Goal: Transaction & Acquisition: Download file/media

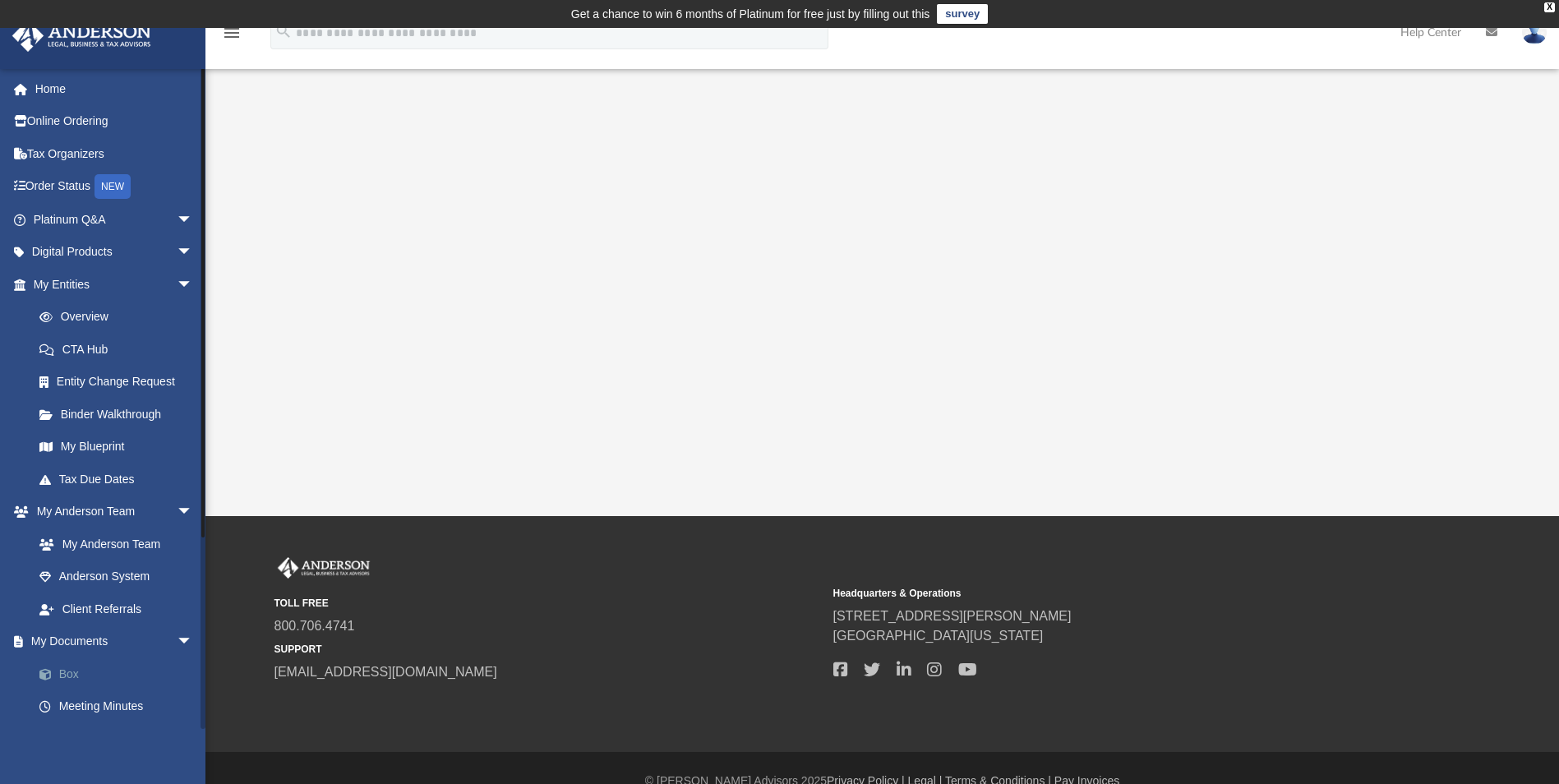
click at [70, 674] on link "Box" at bounding box center [120, 673] width 195 height 33
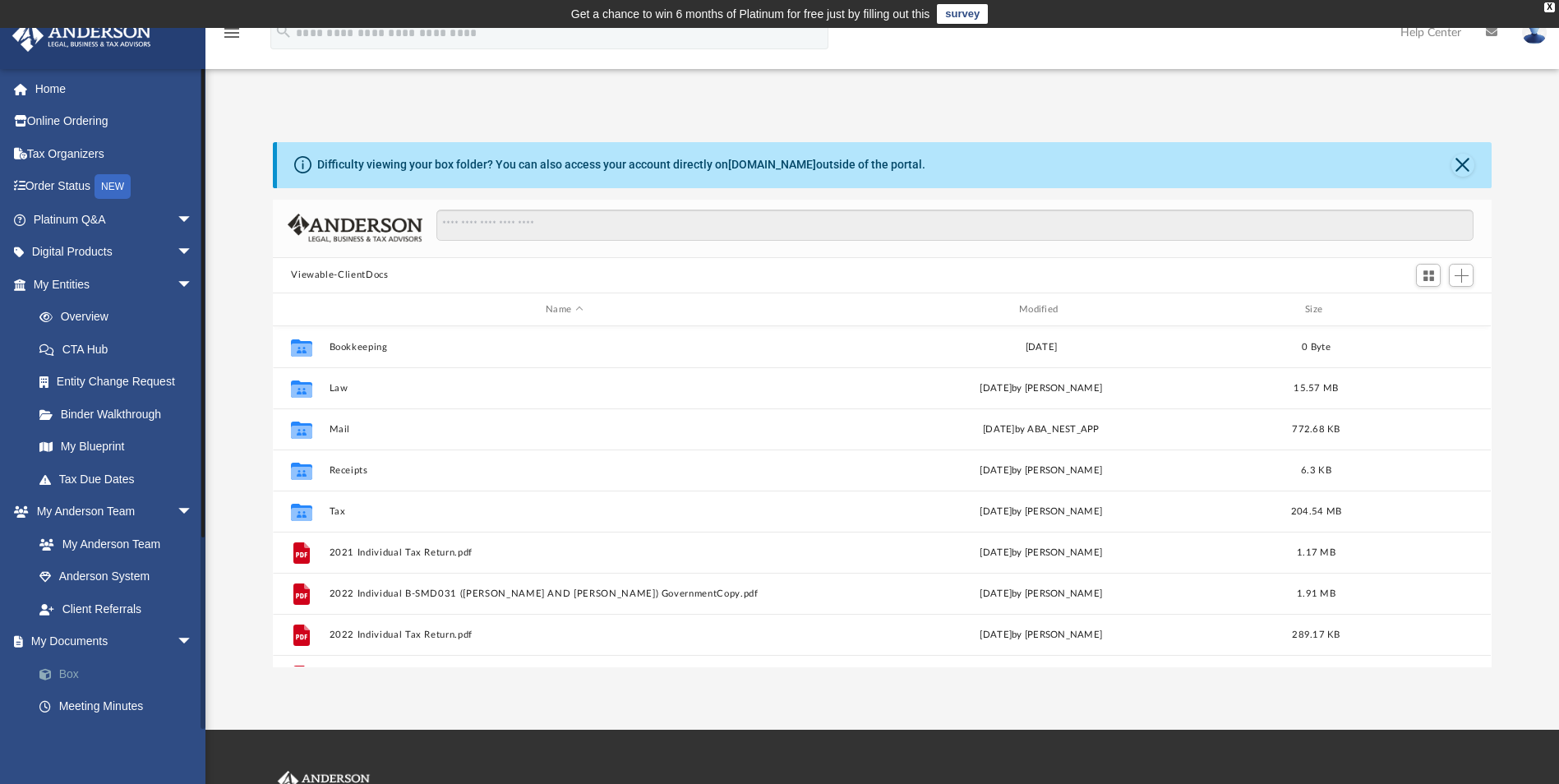
scroll to position [361, 1206]
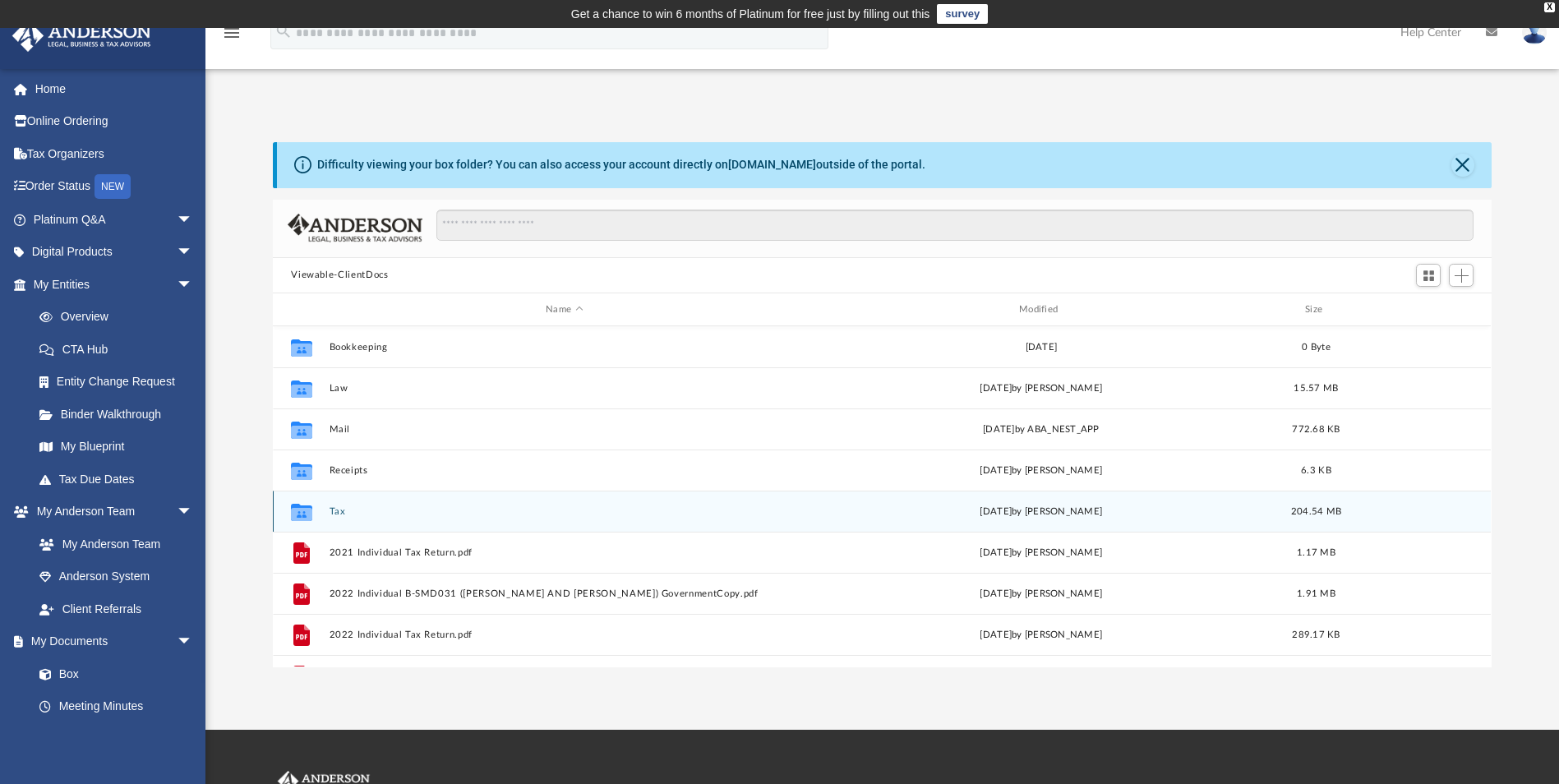
click at [333, 516] on button "Tax" at bounding box center [565, 510] width 470 height 11
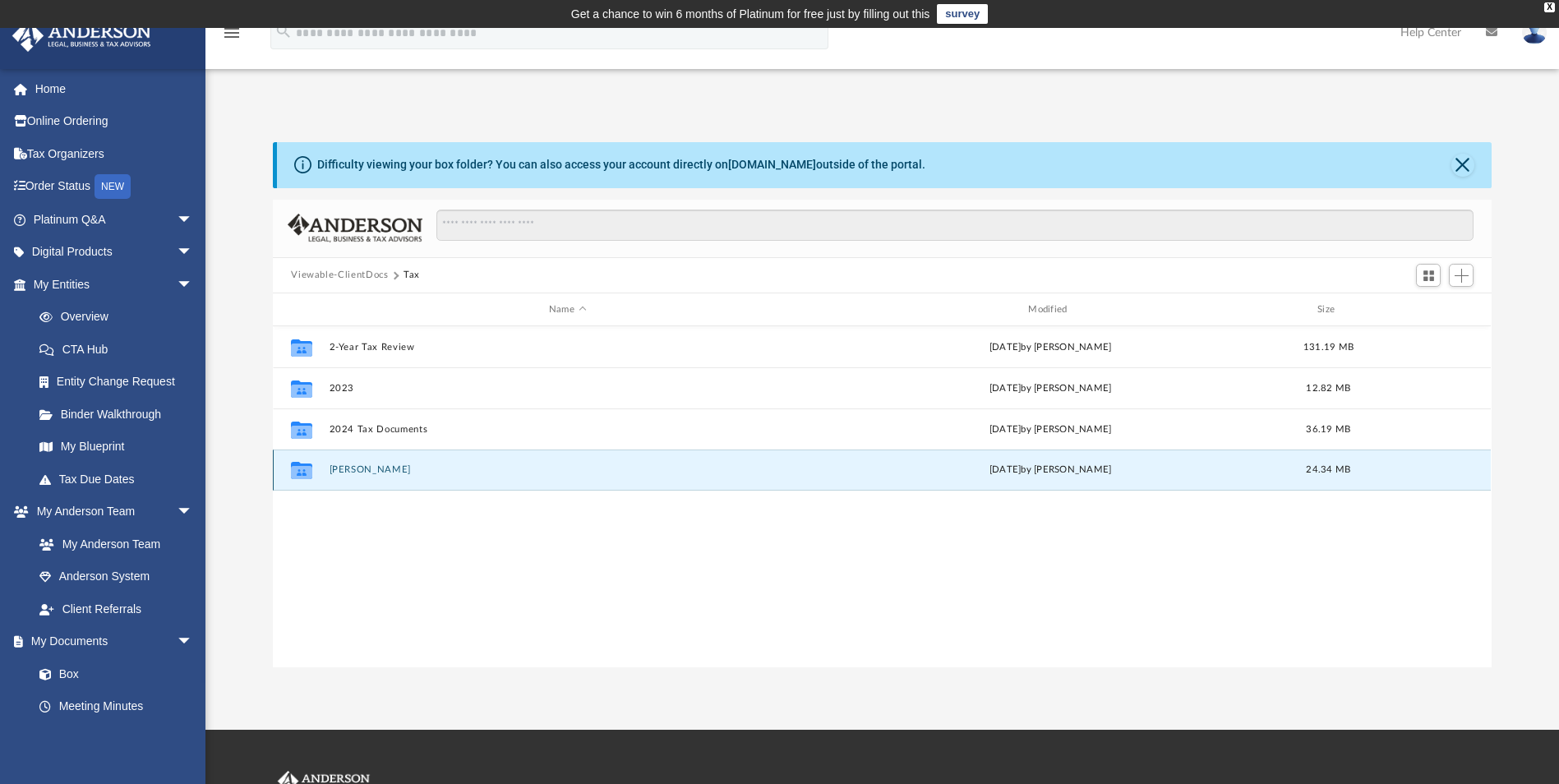
click at [383, 471] on button "[PERSON_NAME]" at bounding box center [568, 470] width 476 height 11
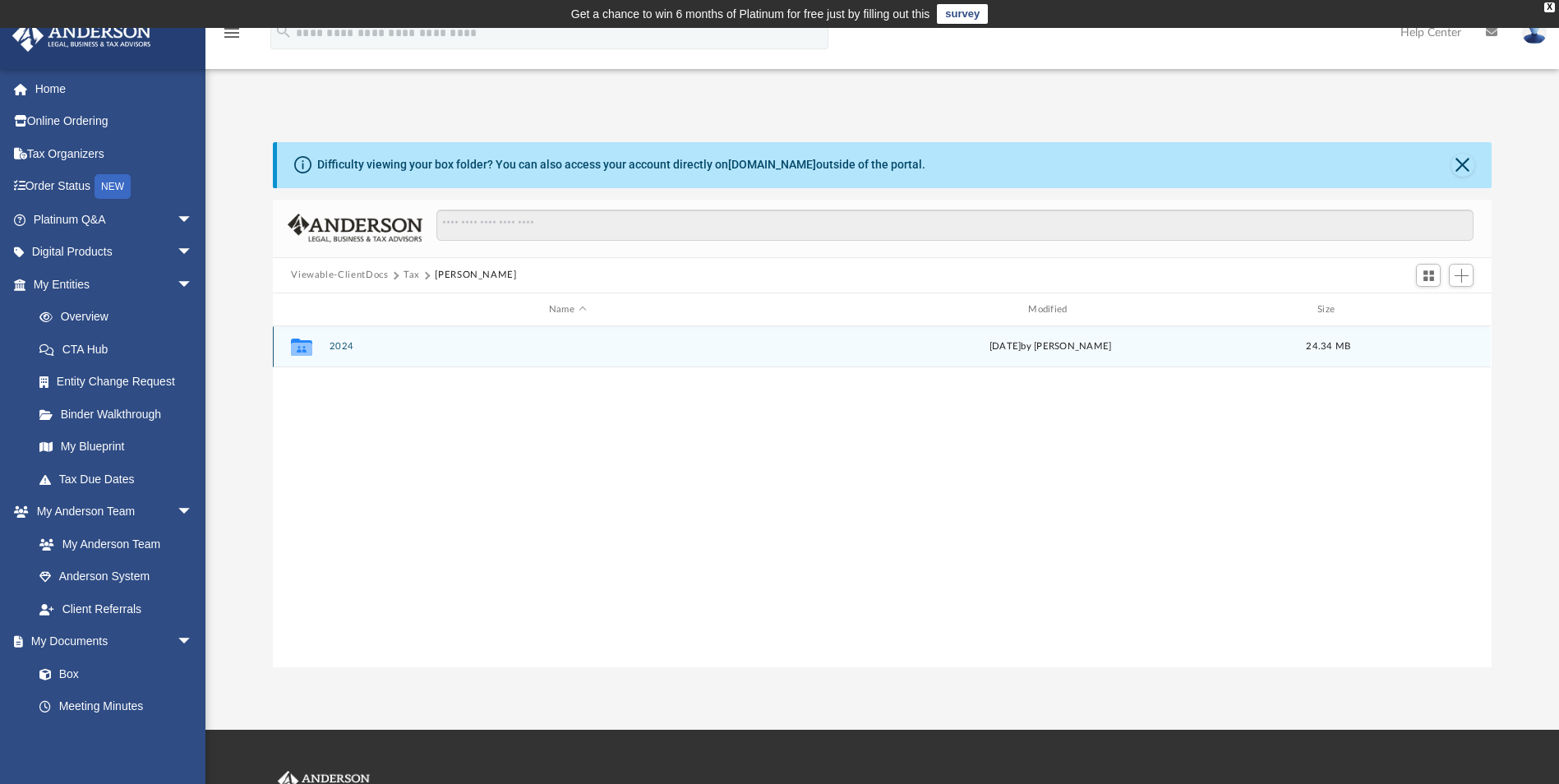
click at [344, 347] on button "2024" at bounding box center [568, 347] width 476 height 11
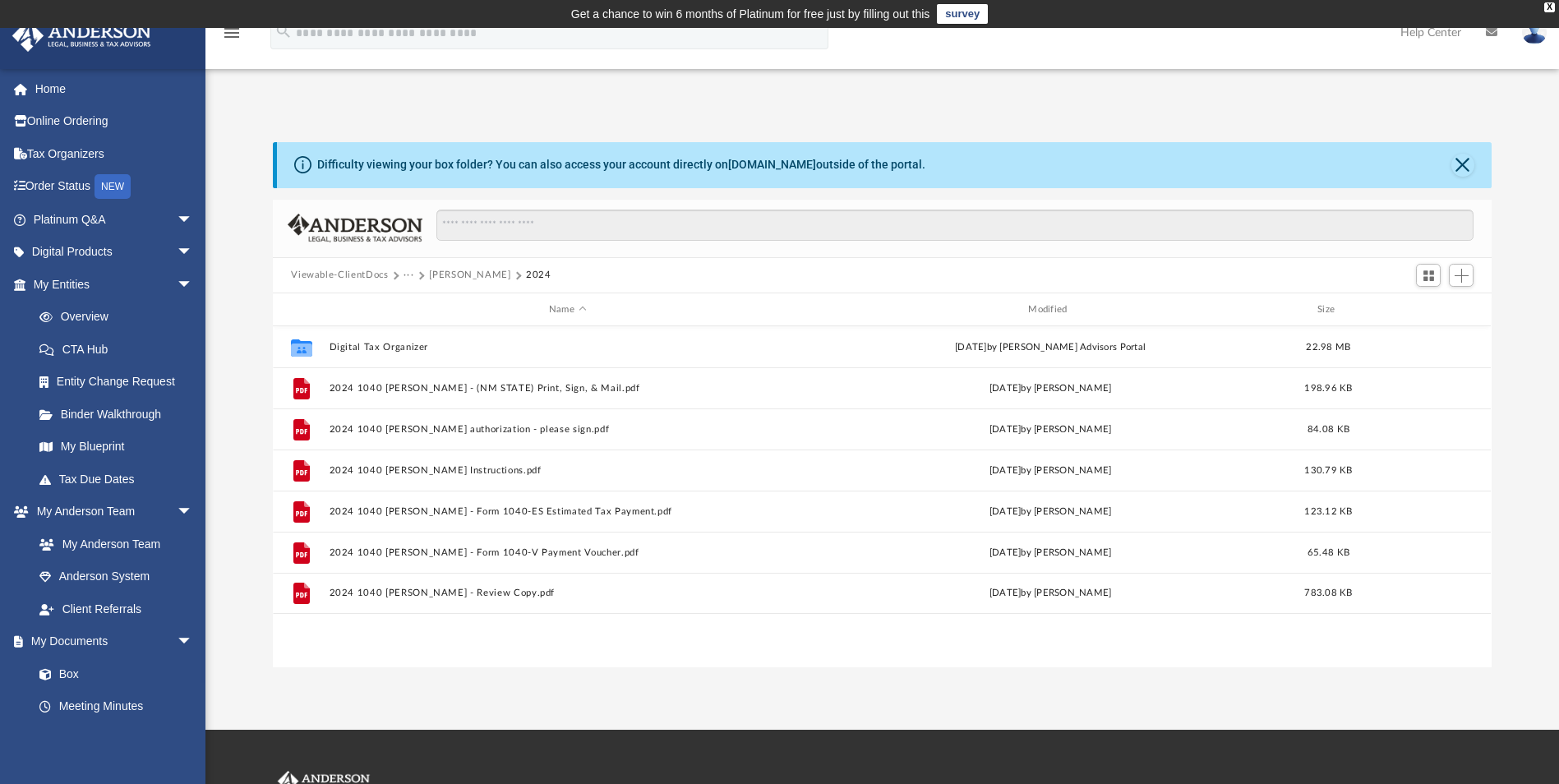
click at [473, 277] on button "[PERSON_NAME]" at bounding box center [469, 274] width 81 height 15
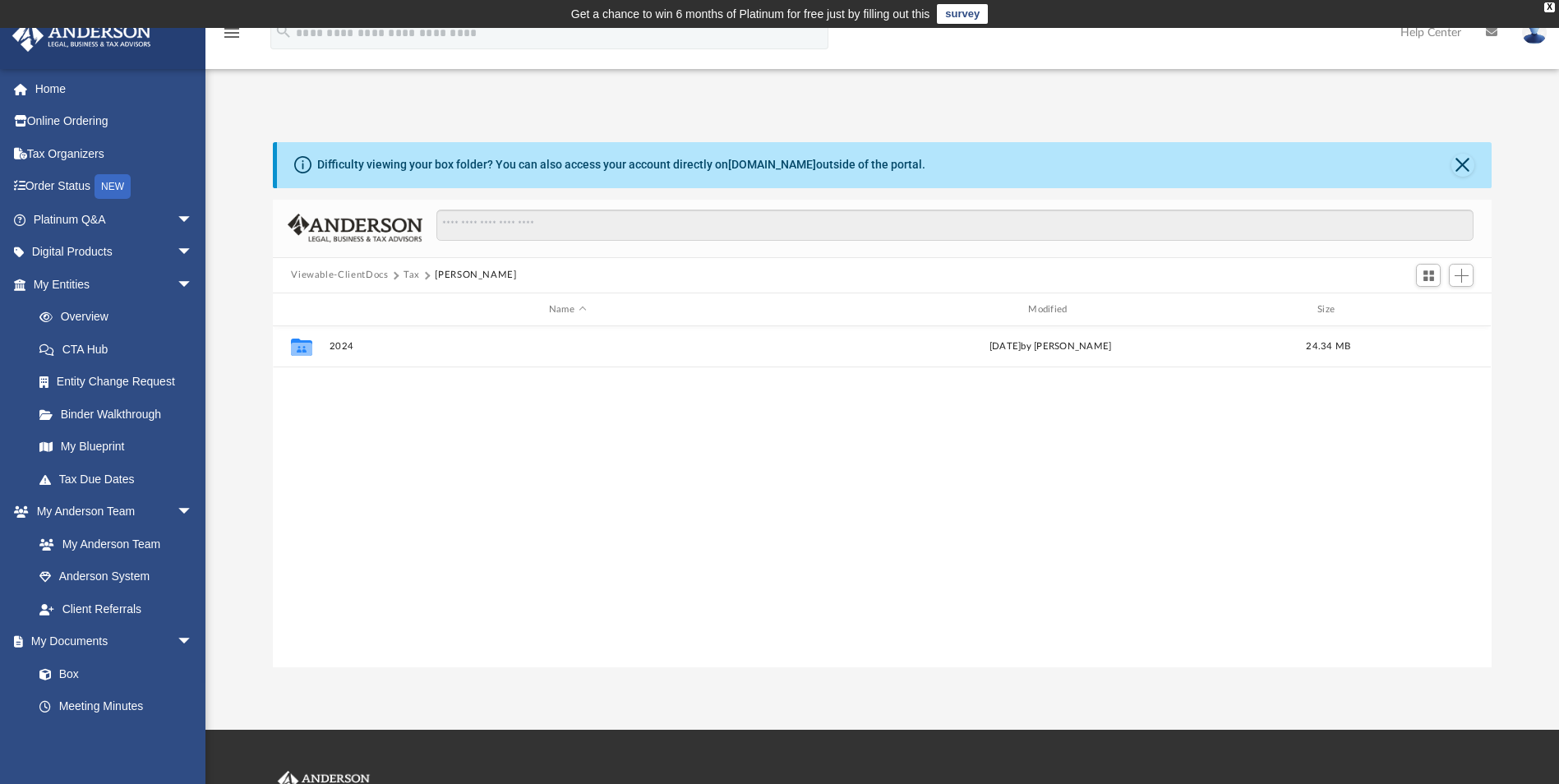
click at [408, 269] on button "Tax" at bounding box center [411, 274] width 17 height 15
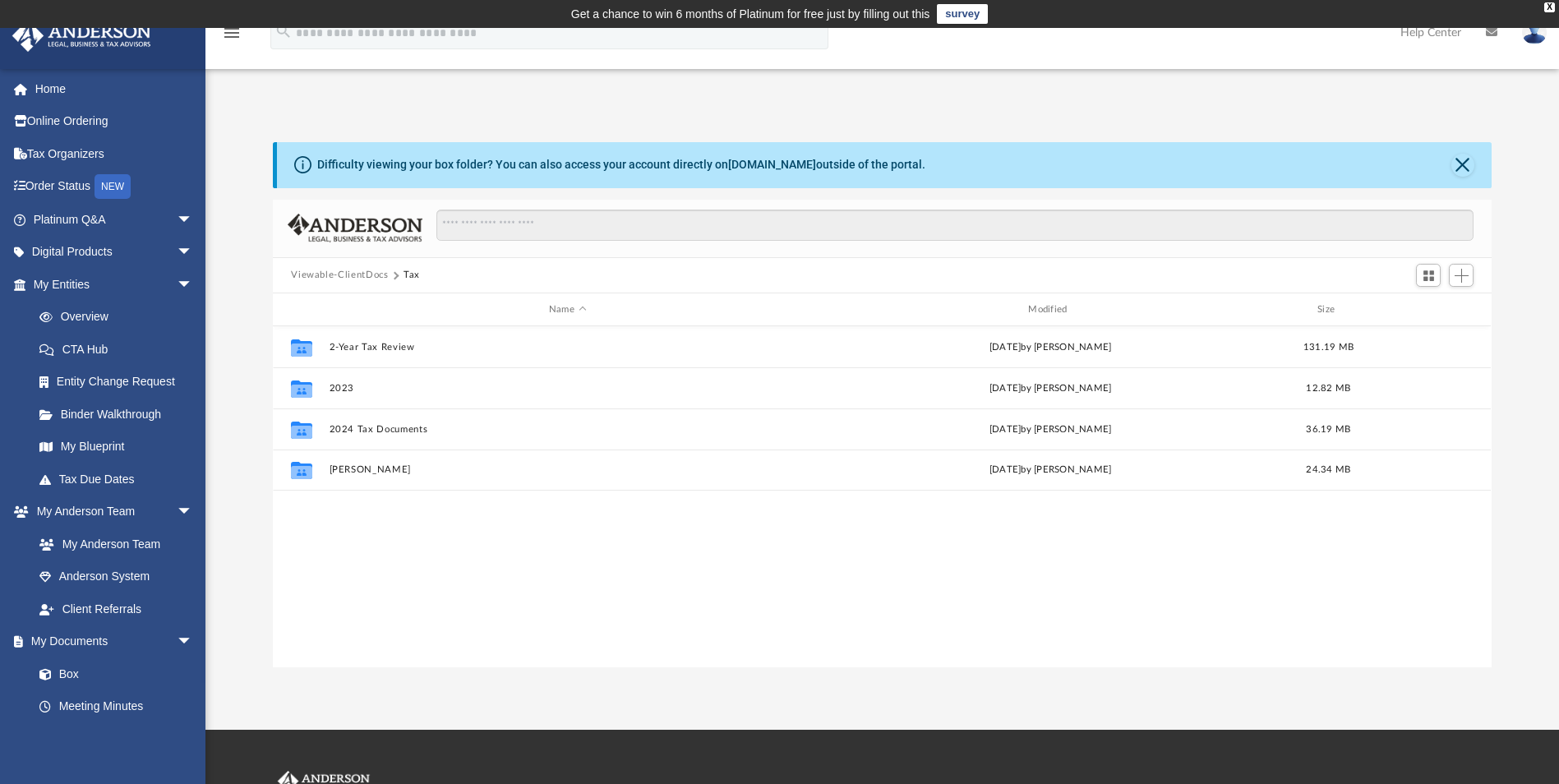
click at [347, 272] on button "Viewable-ClientDocs" at bounding box center [339, 274] width 97 height 15
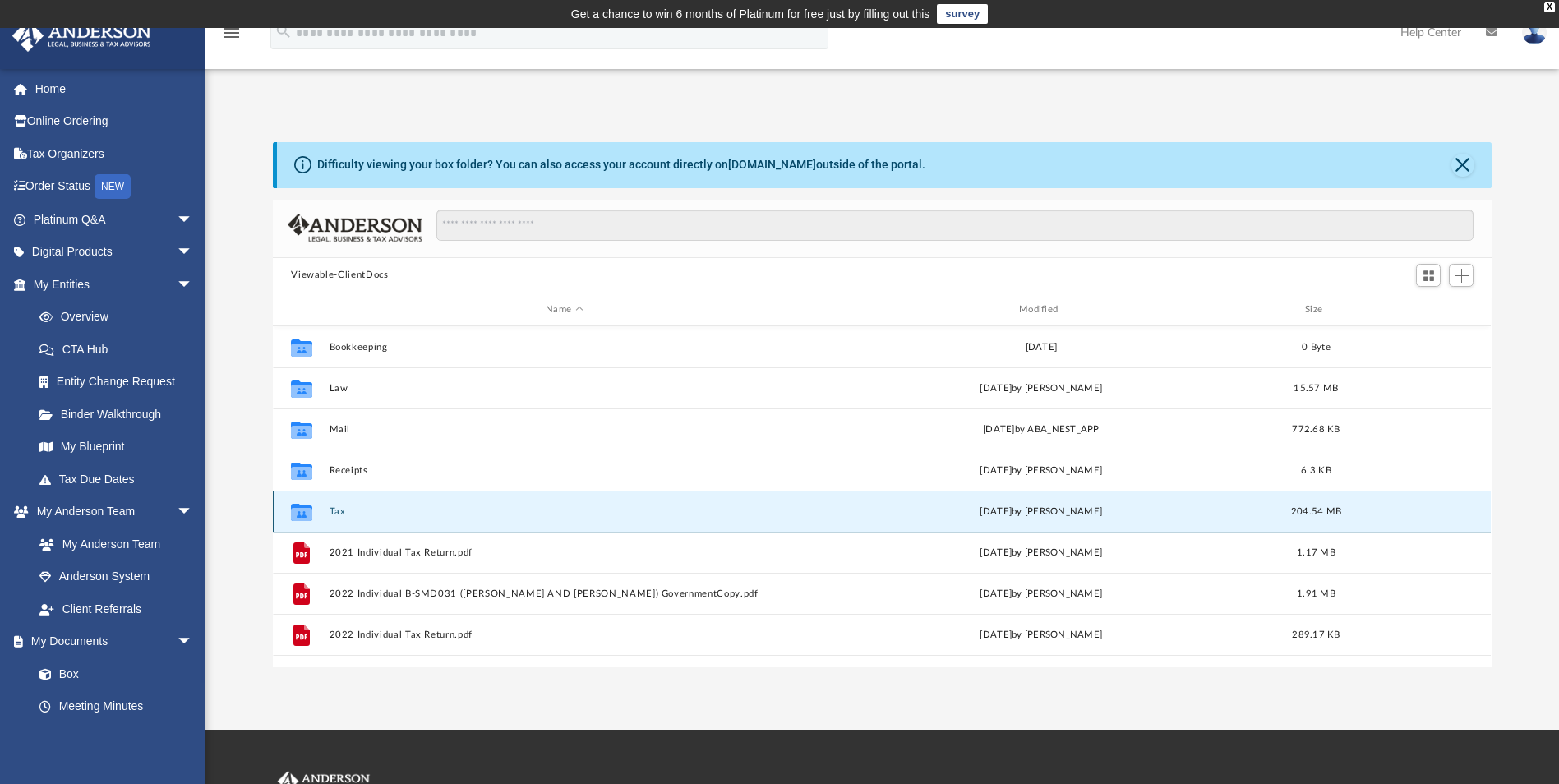
click at [337, 511] on button "Tax" at bounding box center [565, 510] width 470 height 11
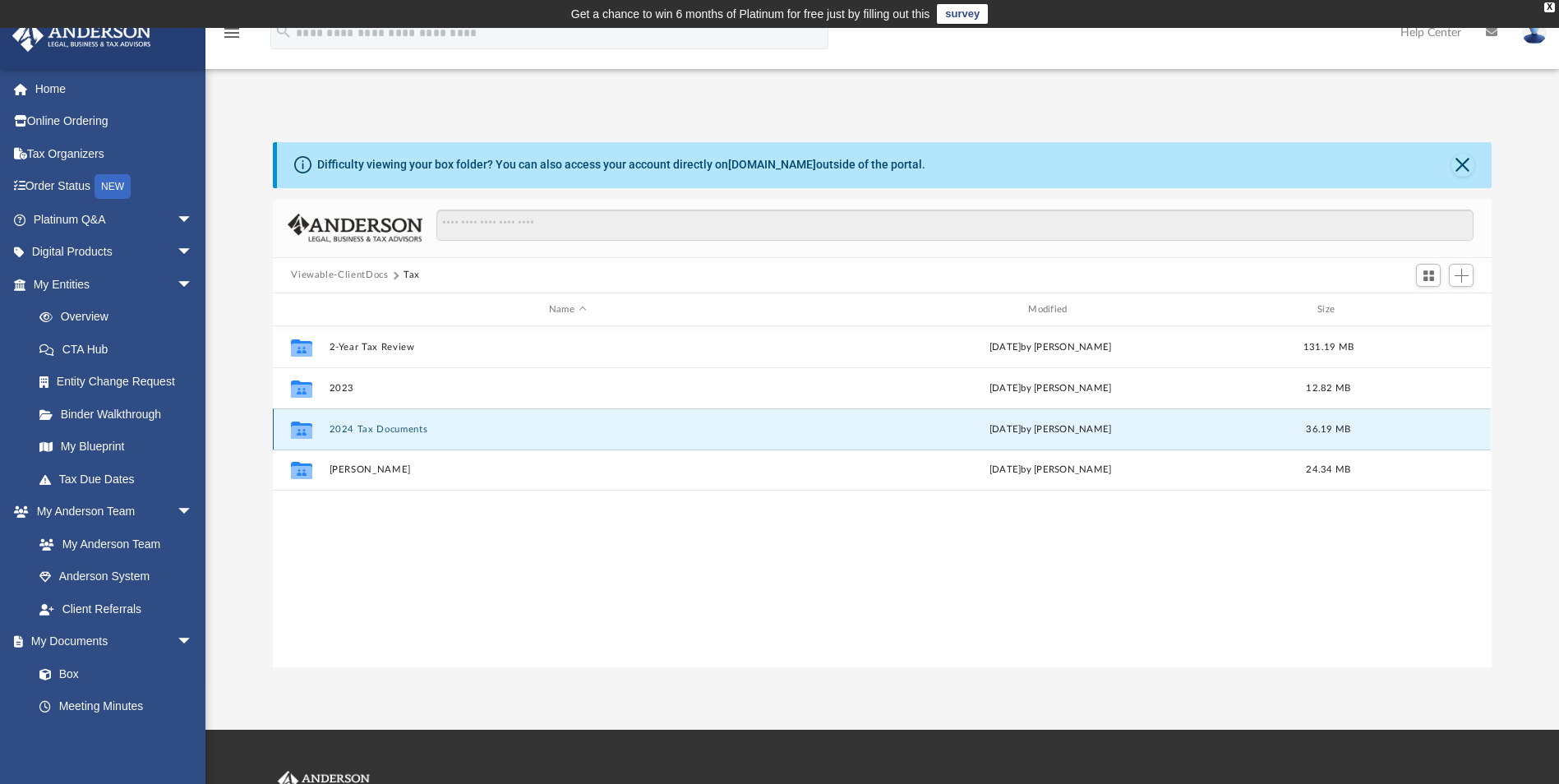
click at [391, 428] on button "2024 Tax Documents" at bounding box center [568, 429] width 476 height 11
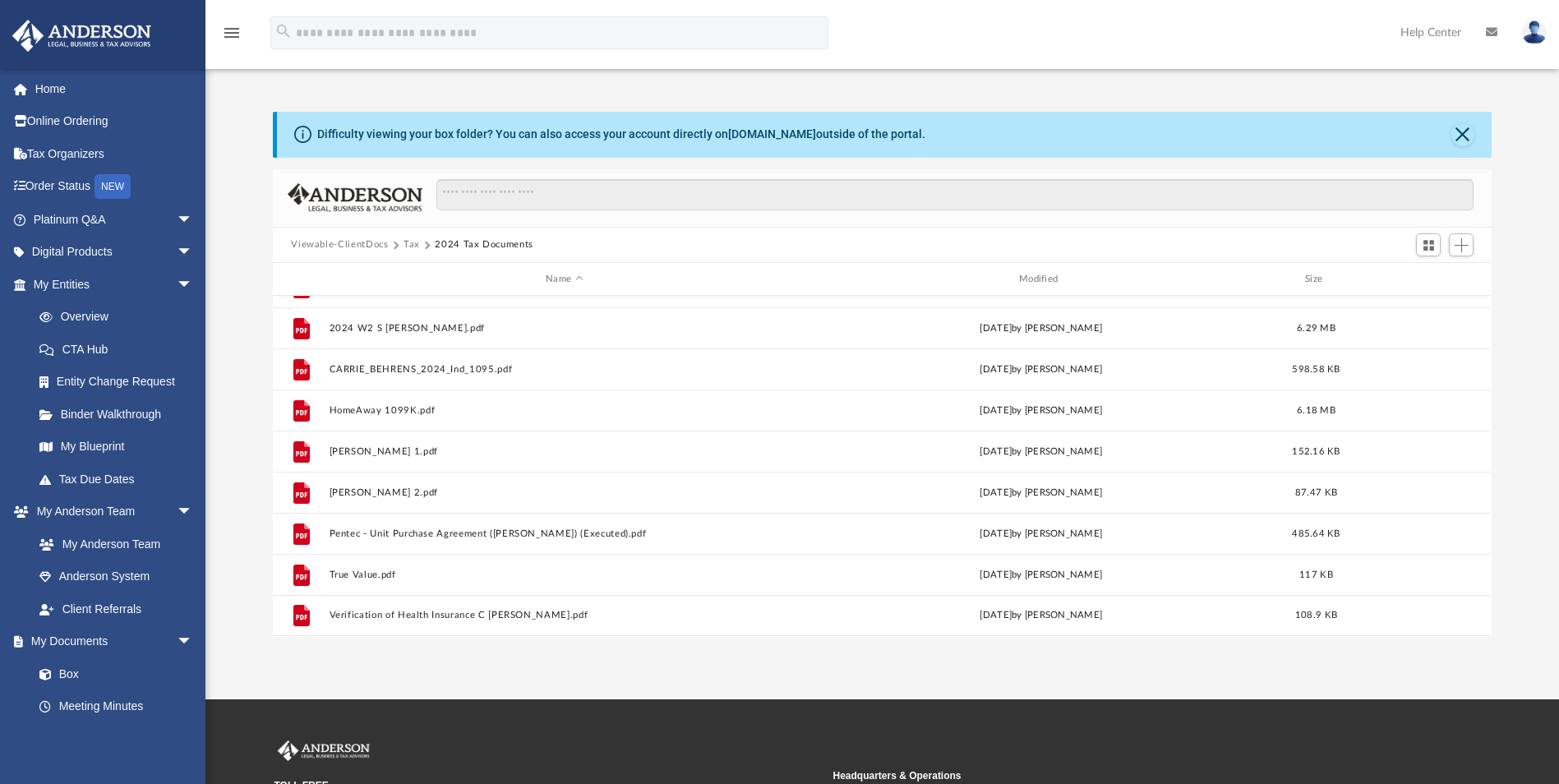
scroll to position [32, 0]
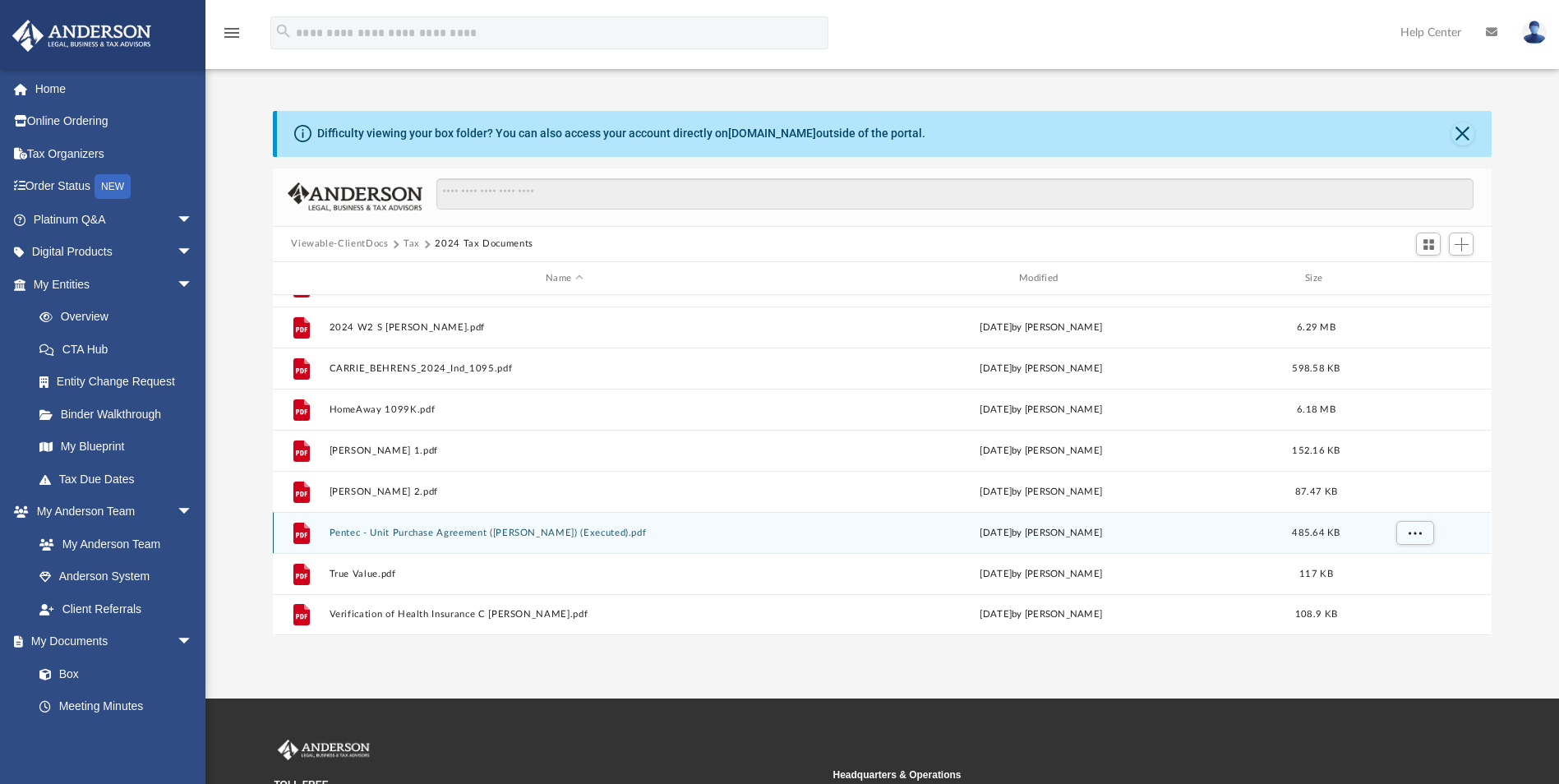
click at [457, 535] on button "Pentec - Unit Purchase Agreement ([PERSON_NAME]) (Executed).pdf" at bounding box center [565, 532] width 470 height 11
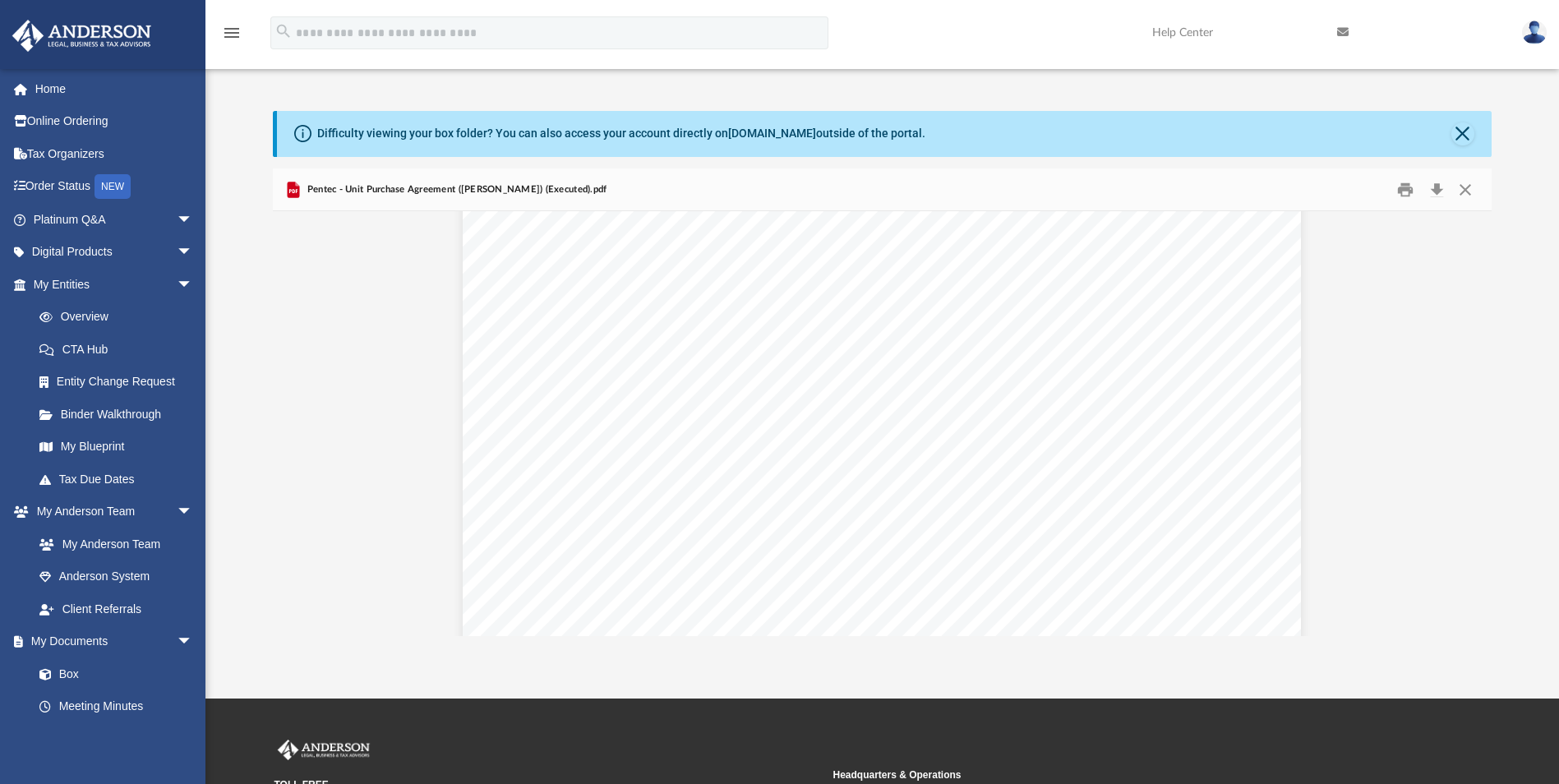
scroll to position [218, 0]
click at [1464, 188] on button "Close" at bounding box center [1465, 190] width 30 height 26
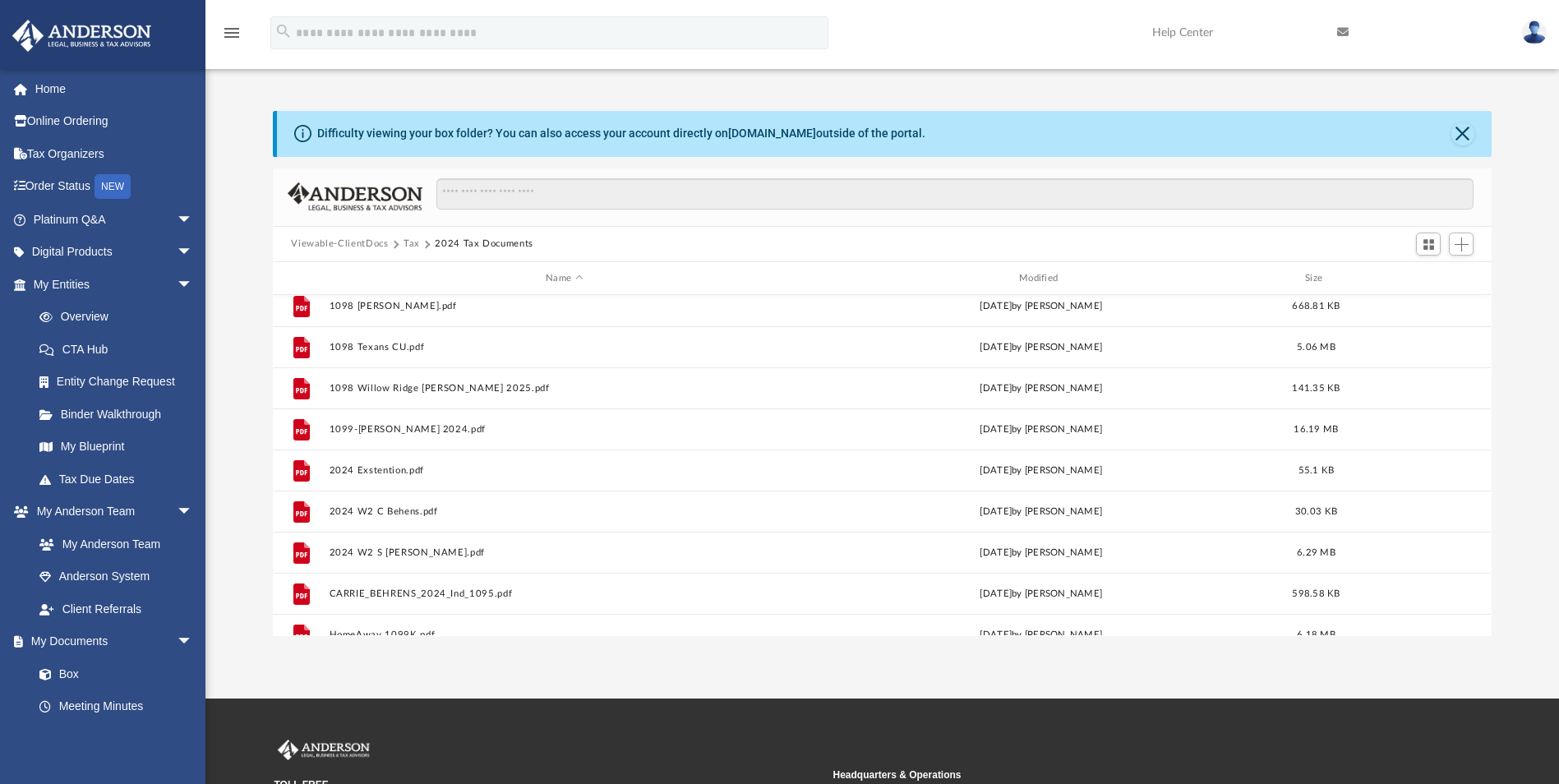
scroll to position [50, 0]
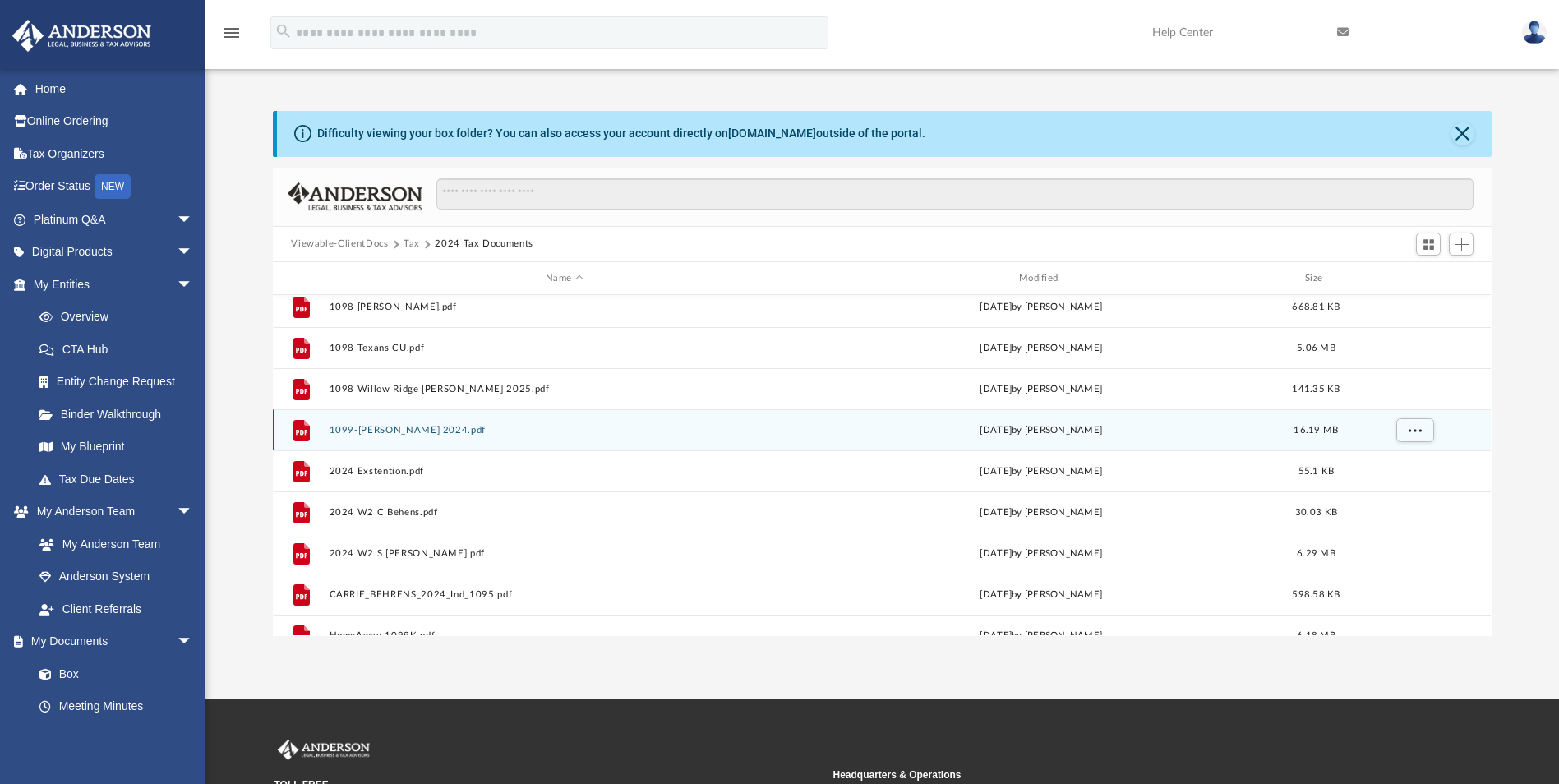
click at [403, 431] on button "1099-[PERSON_NAME] 2024.pdf" at bounding box center [565, 430] width 470 height 11
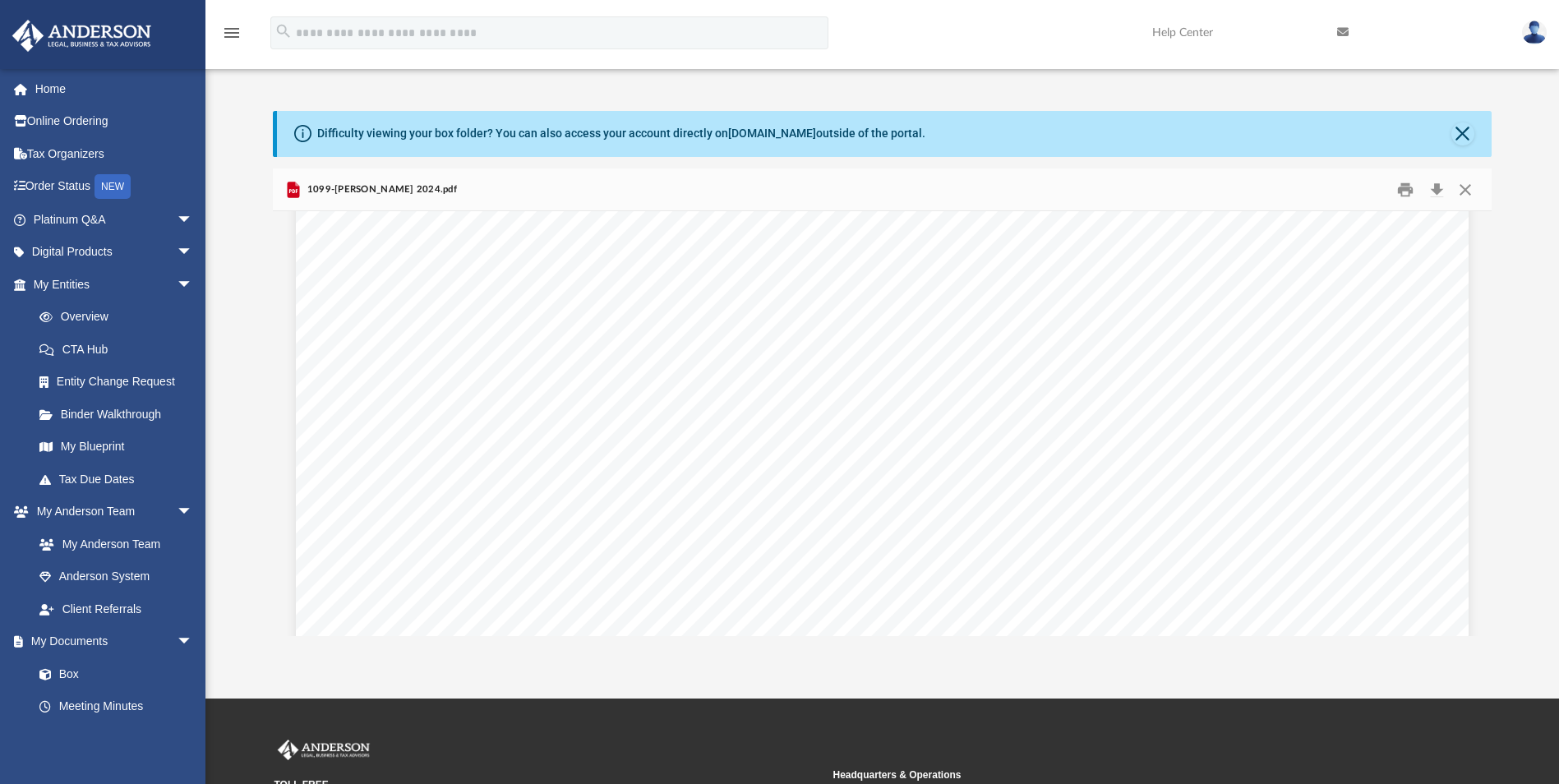
scroll to position [979, 0]
click at [1458, 183] on button "Close" at bounding box center [1465, 190] width 30 height 26
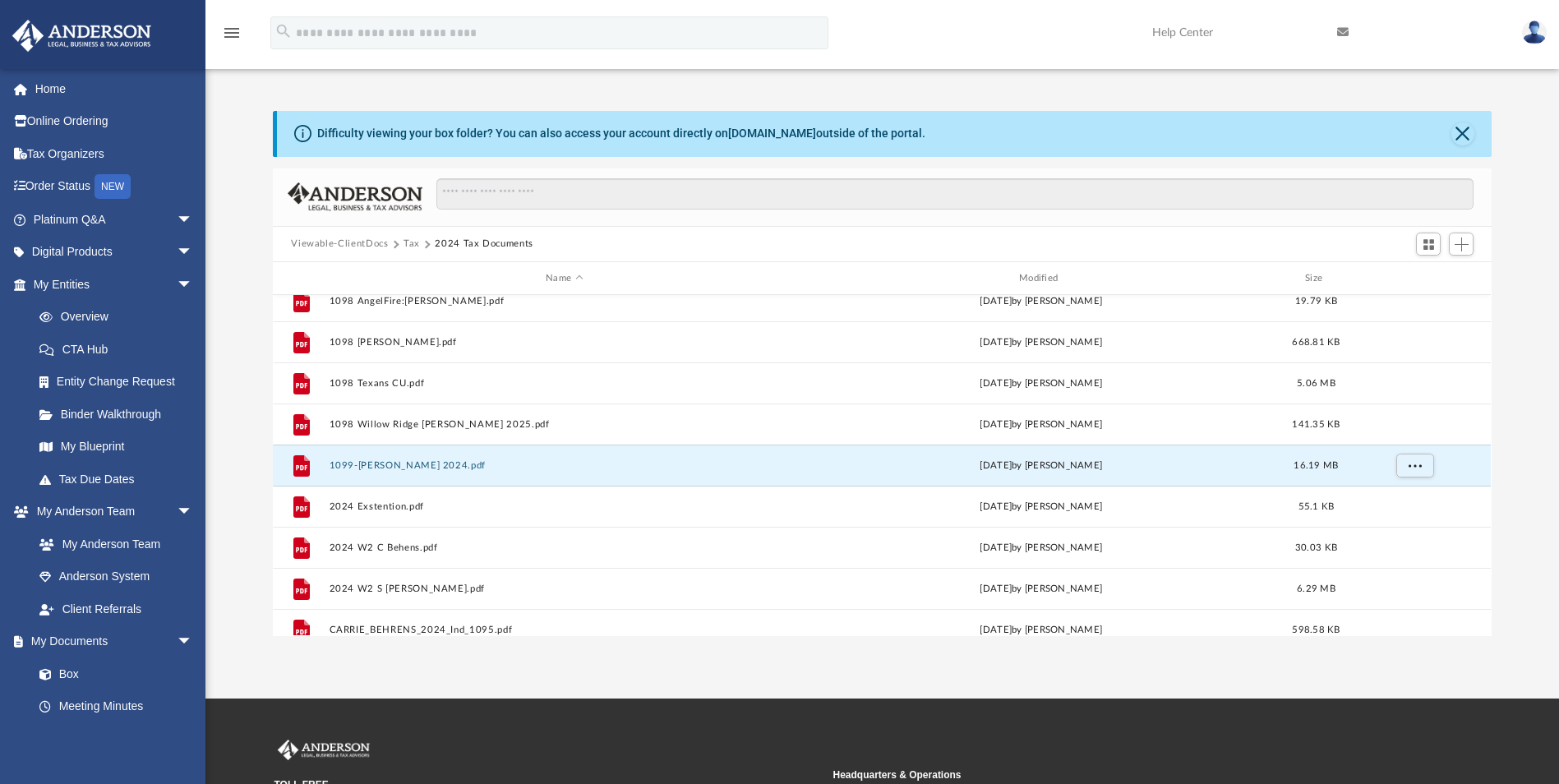
scroll to position [0, 0]
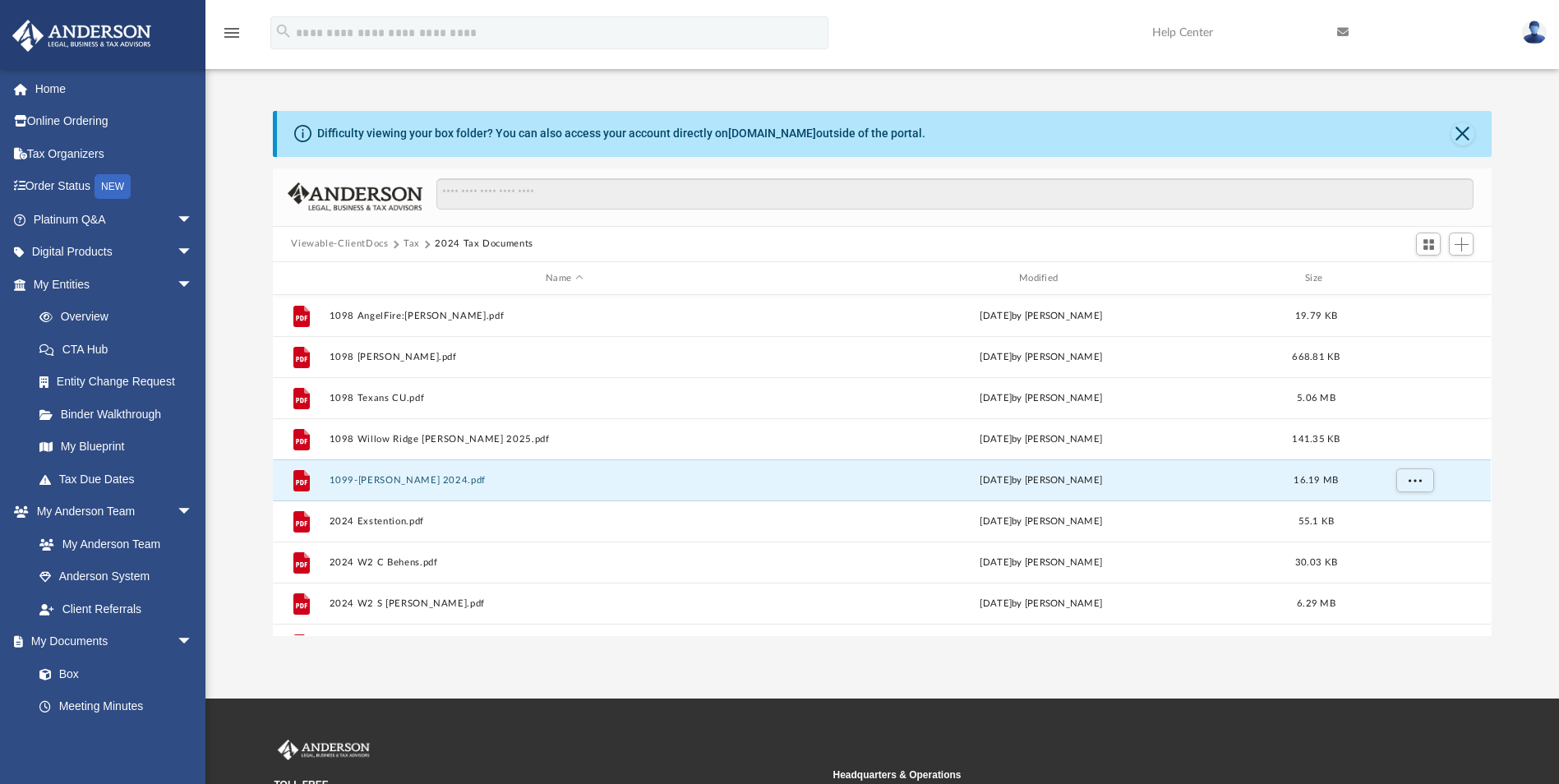
click at [406, 241] on button "Tax" at bounding box center [411, 244] width 17 height 15
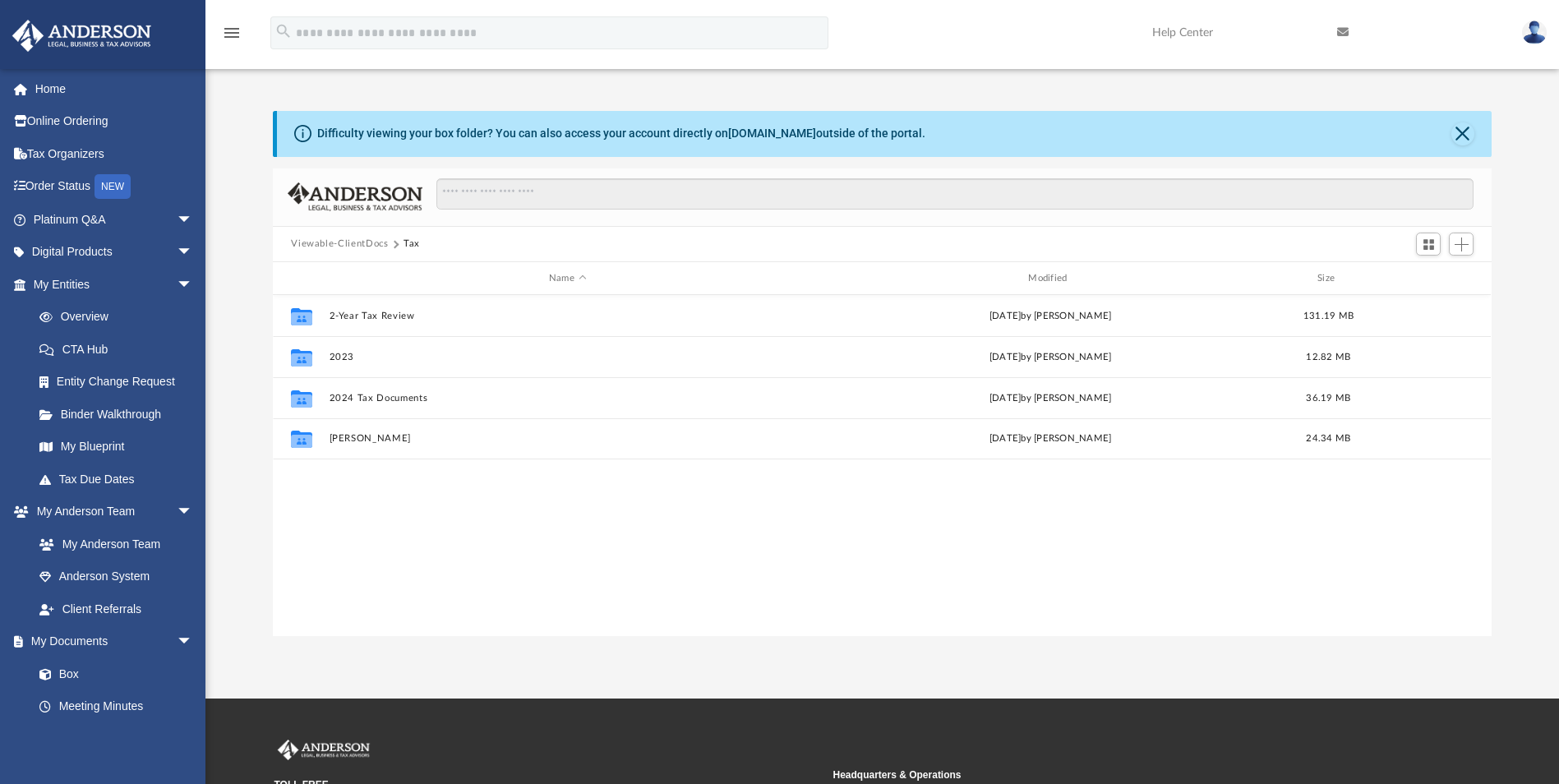
click at [355, 241] on button "Viewable-ClientDocs" at bounding box center [339, 244] width 97 height 15
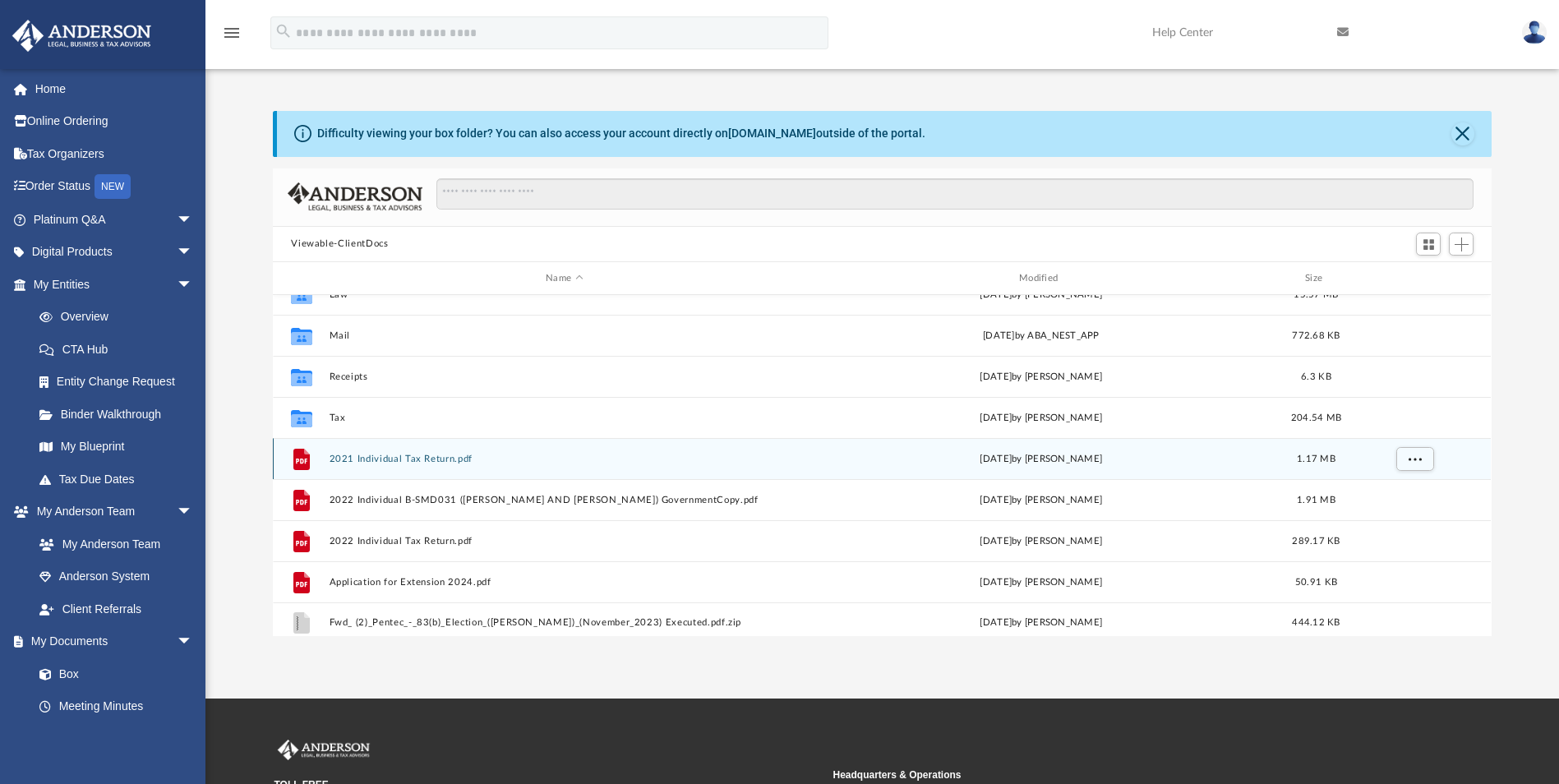
scroll to position [71, 0]
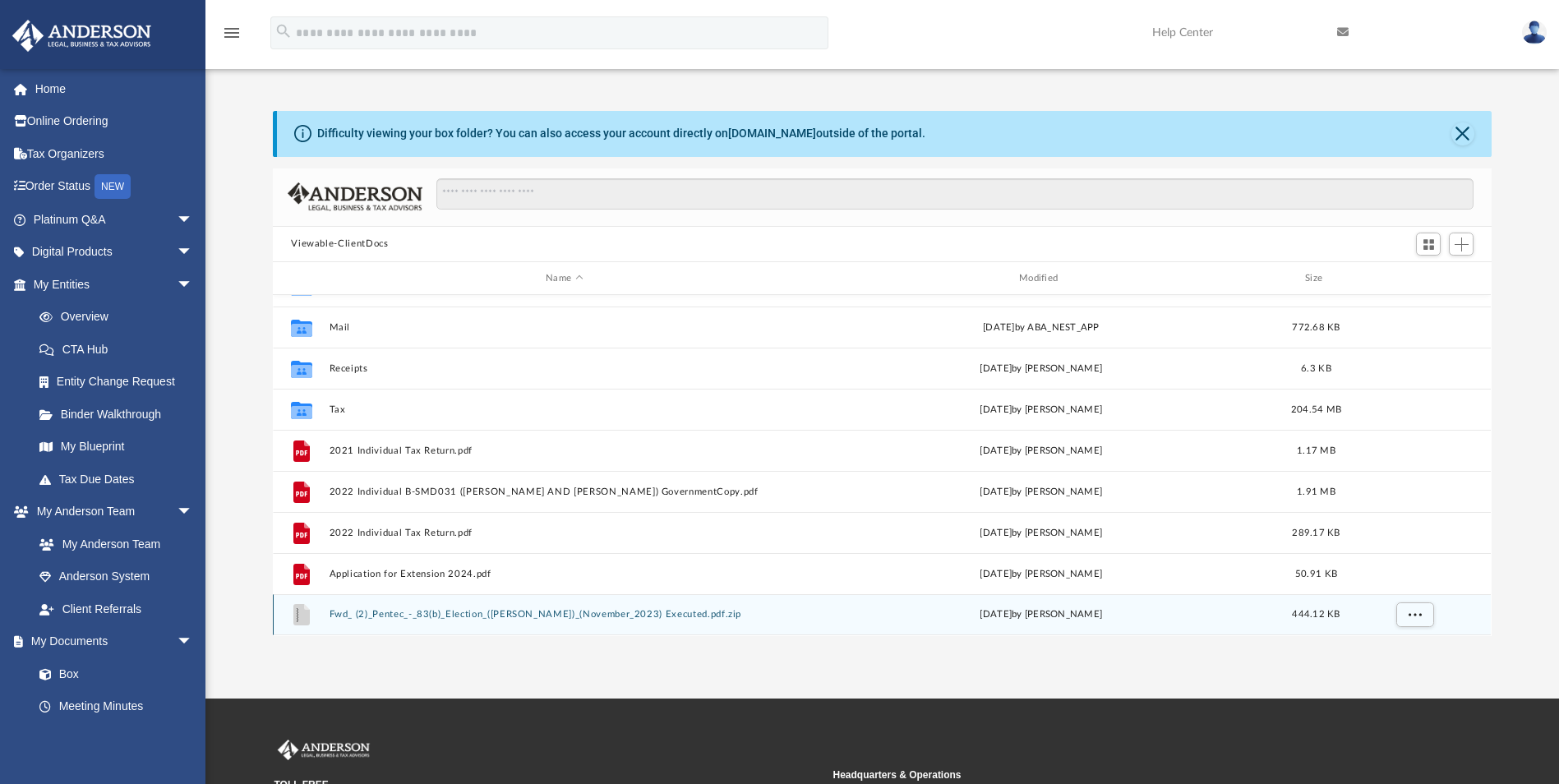
click at [419, 608] on div "File Fwd_ (2)_Pentec_-_83(b)_Election_([PERSON_NAME])_(November_2023) Executed.…" at bounding box center [881, 614] width 1218 height 41
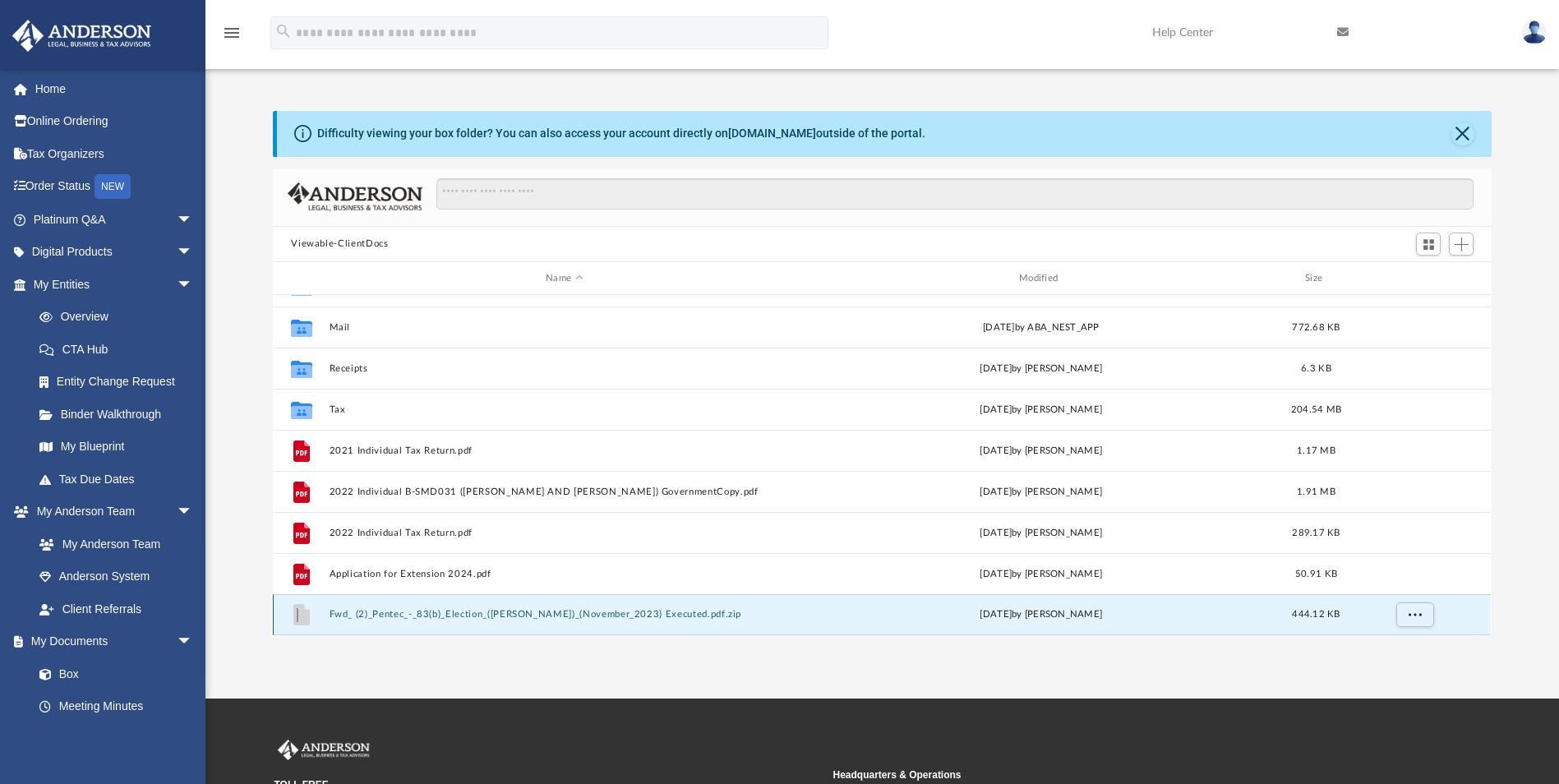
click at [432, 612] on button "Fwd_ (2)_Pentec_-_83(b)_Election_([PERSON_NAME])_(November_2023) Executed.pdf.z…" at bounding box center [565, 614] width 470 height 11
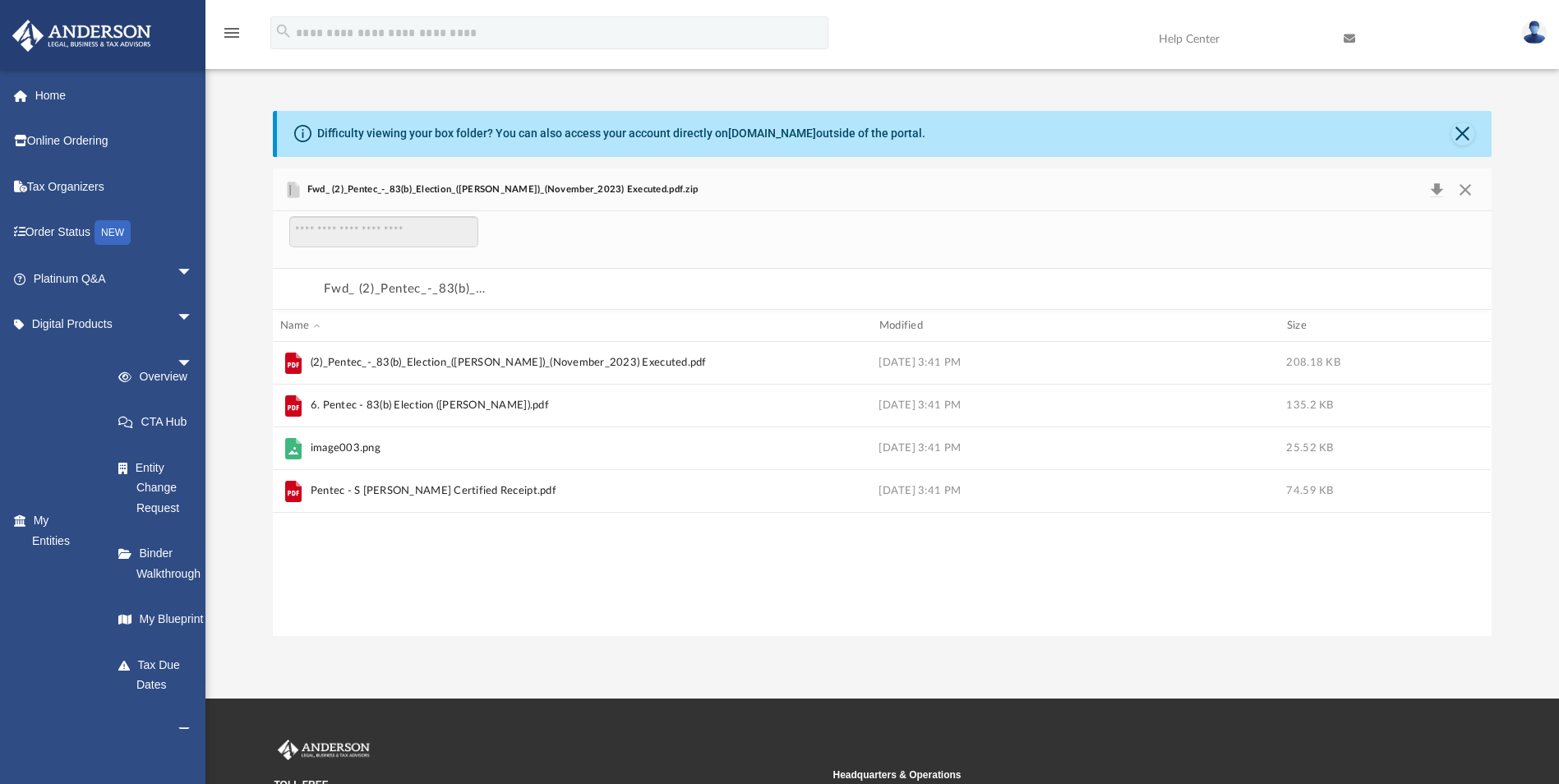
scroll to position [314, 1206]
click at [293, 363] on icon "grid" at bounding box center [293, 363] width 17 height 22
click at [400, 284] on button "Fwd_ (2)_Pentec_-_83(b)_Election_([PERSON_NAME])_(November_2023) Executed.pdf.z…" at bounding box center [406, 289] width 164 height 22
click at [397, 289] on button "Fwd_ (2)_Pentec_-_83(b)_Election_([PERSON_NAME])_(November_2023) Executed.pdf.z…" at bounding box center [406, 289] width 164 height 22
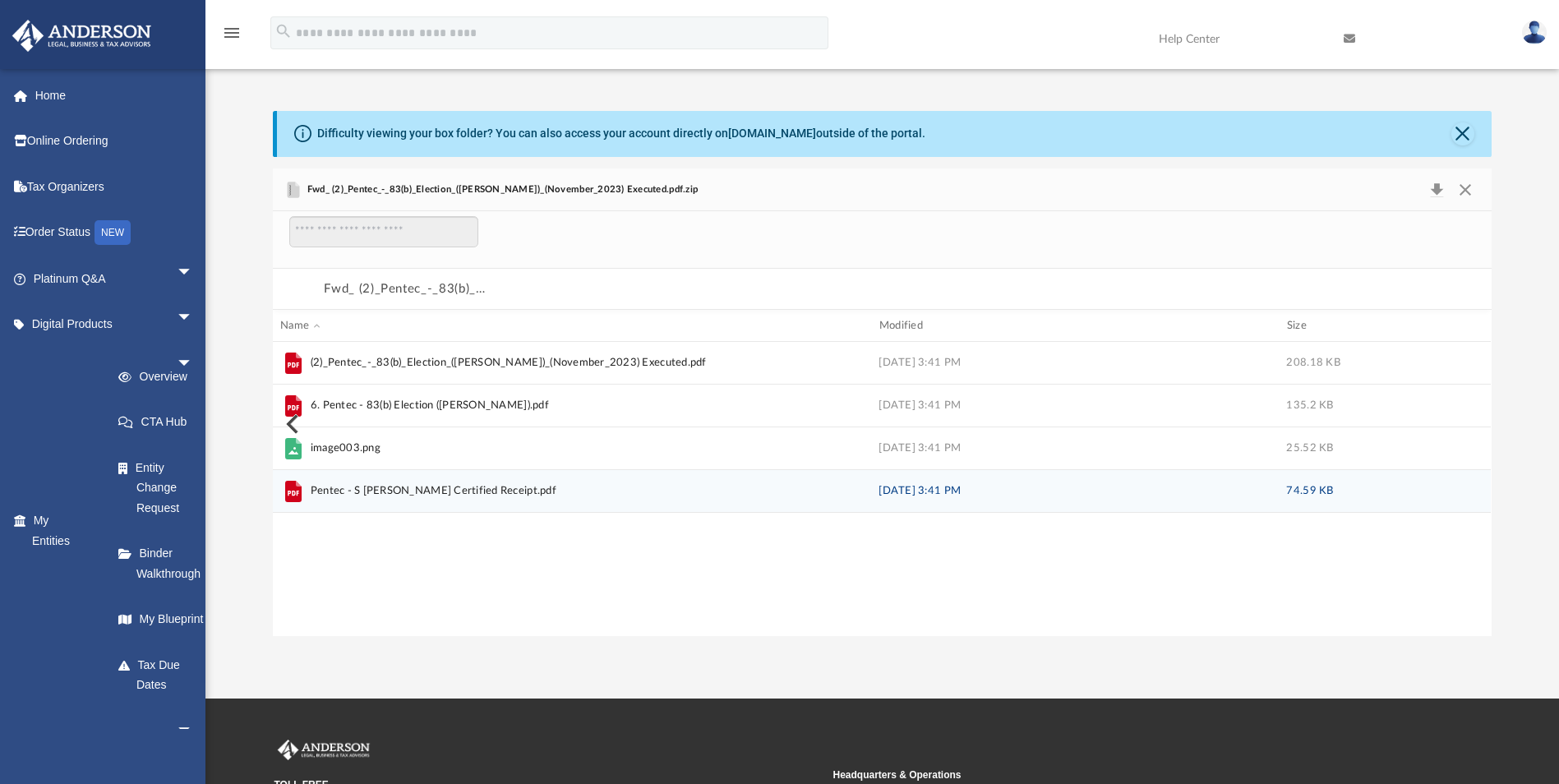
click at [296, 499] on icon "grid" at bounding box center [293, 492] width 17 height 22
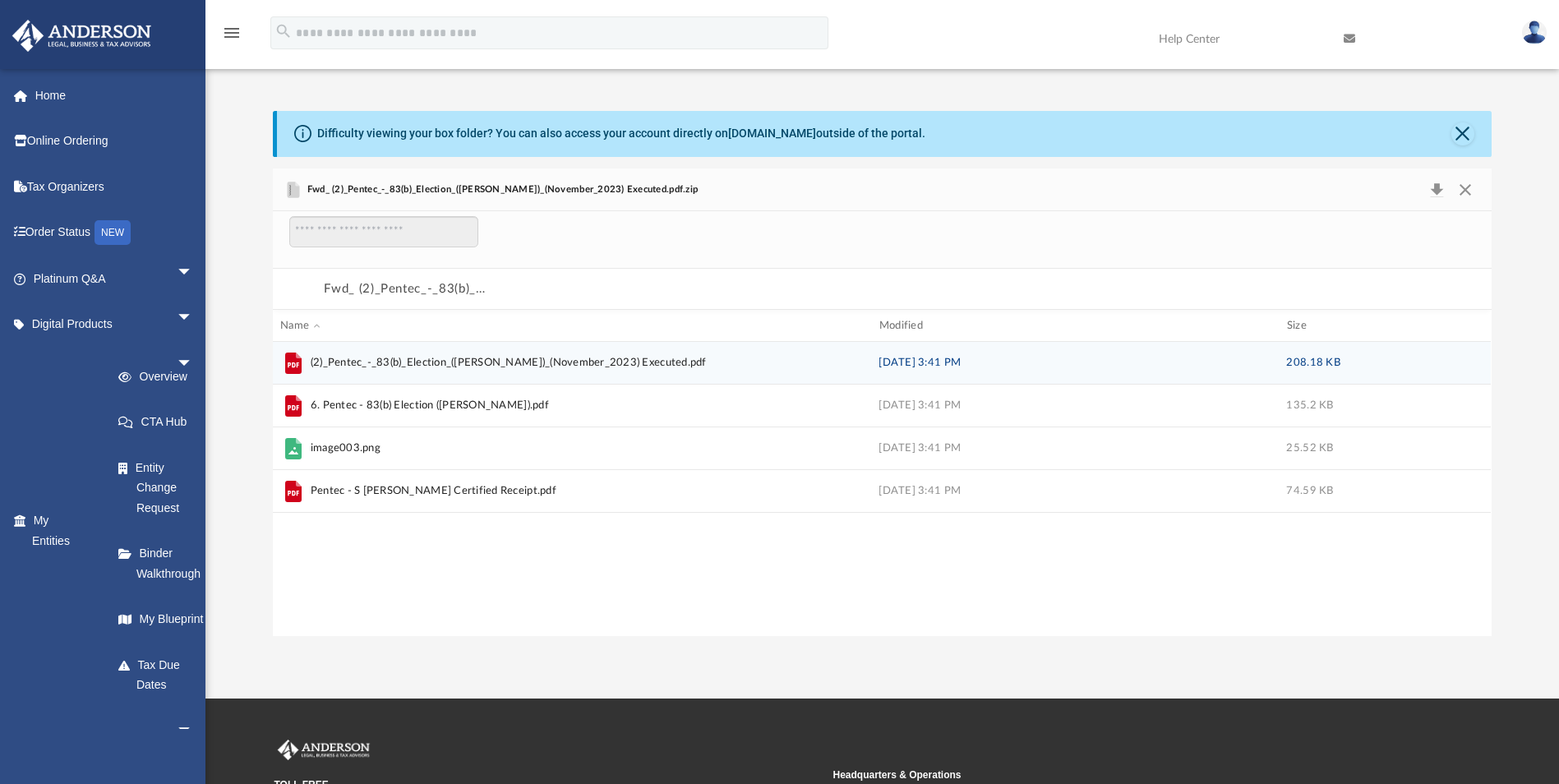
drag, startPoint x: 296, startPoint y: 499, endPoint x: 295, endPoint y: 359, distance: 140.0
click at [295, 359] on icon "grid" at bounding box center [293, 363] width 17 height 22
click at [388, 287] on button "Fwd_ (2)_Pentec_-_83(b)_Election_([PERSON_NAME])_(November_2023) Executed.pdf.z…" at bounding box center [406, 289] width 164 height 22
click at [365, 192] on span "Fwd_ (2)_Pentec_-_83(b)_Election_([PERSON_NAME])_(November_2023) Executed.pdf.z…" at bounding box center [500, 190] width 394 height 15
click at [295, 189] on icon "Preview" at bounding box center [293, 190] width 12 height 17
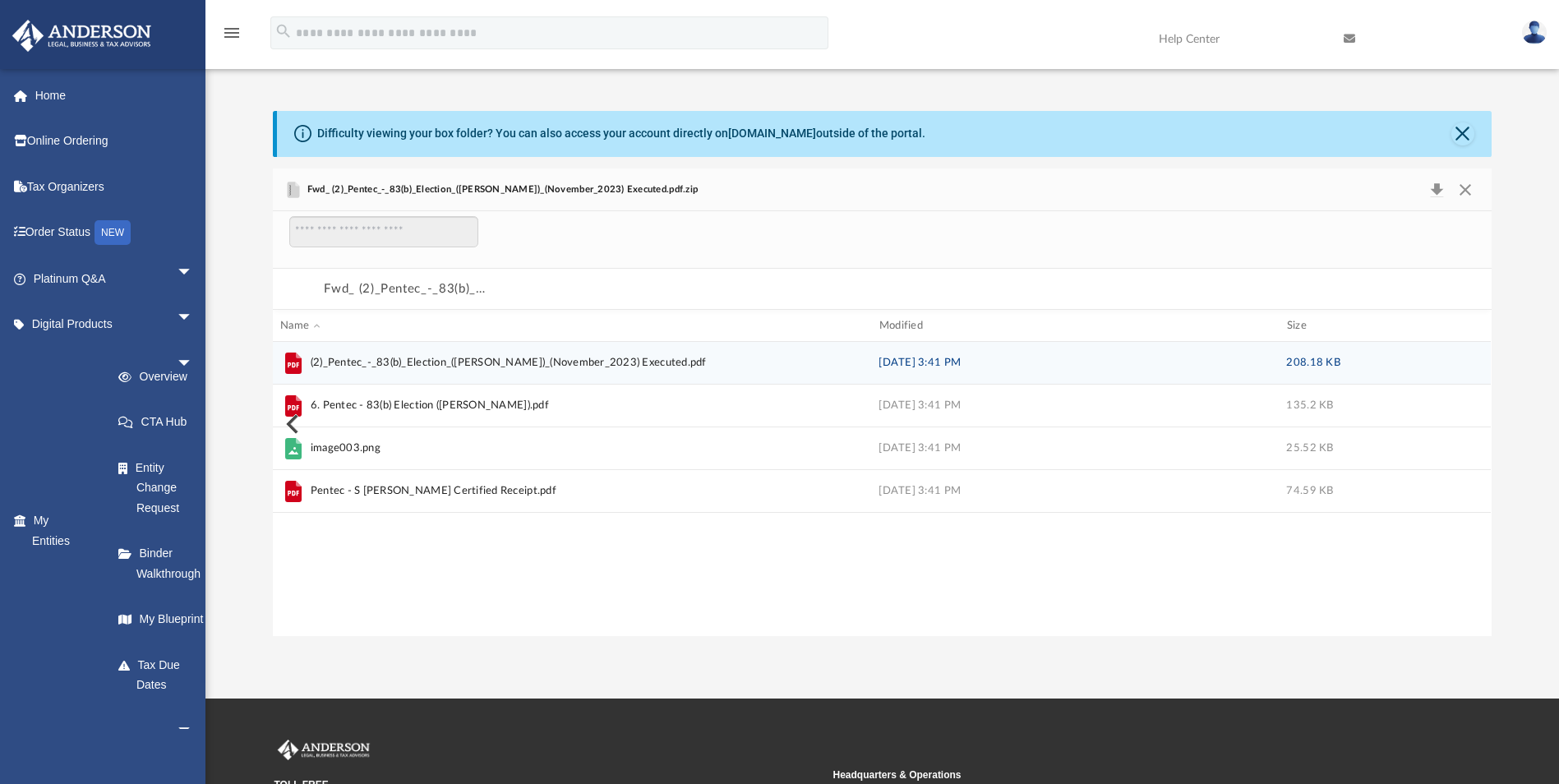
click at [755, 357] on span "(2)_Pentec_-_83(b)_Election_([PERSON_NAME])_(November_2023) Executed.pdf" at bounding box center [568, 362] width 575 height 27
click at [755, 359] on span "(2)_Pentec_-_83(b)_Election_([PERSON_NAME])_(November_2023) Executed.pdf" at bounding box center [568, 362] width 575 height 27
click at [302, 320] on span "Name" at bounding box center [294, 325] width 29 height 11
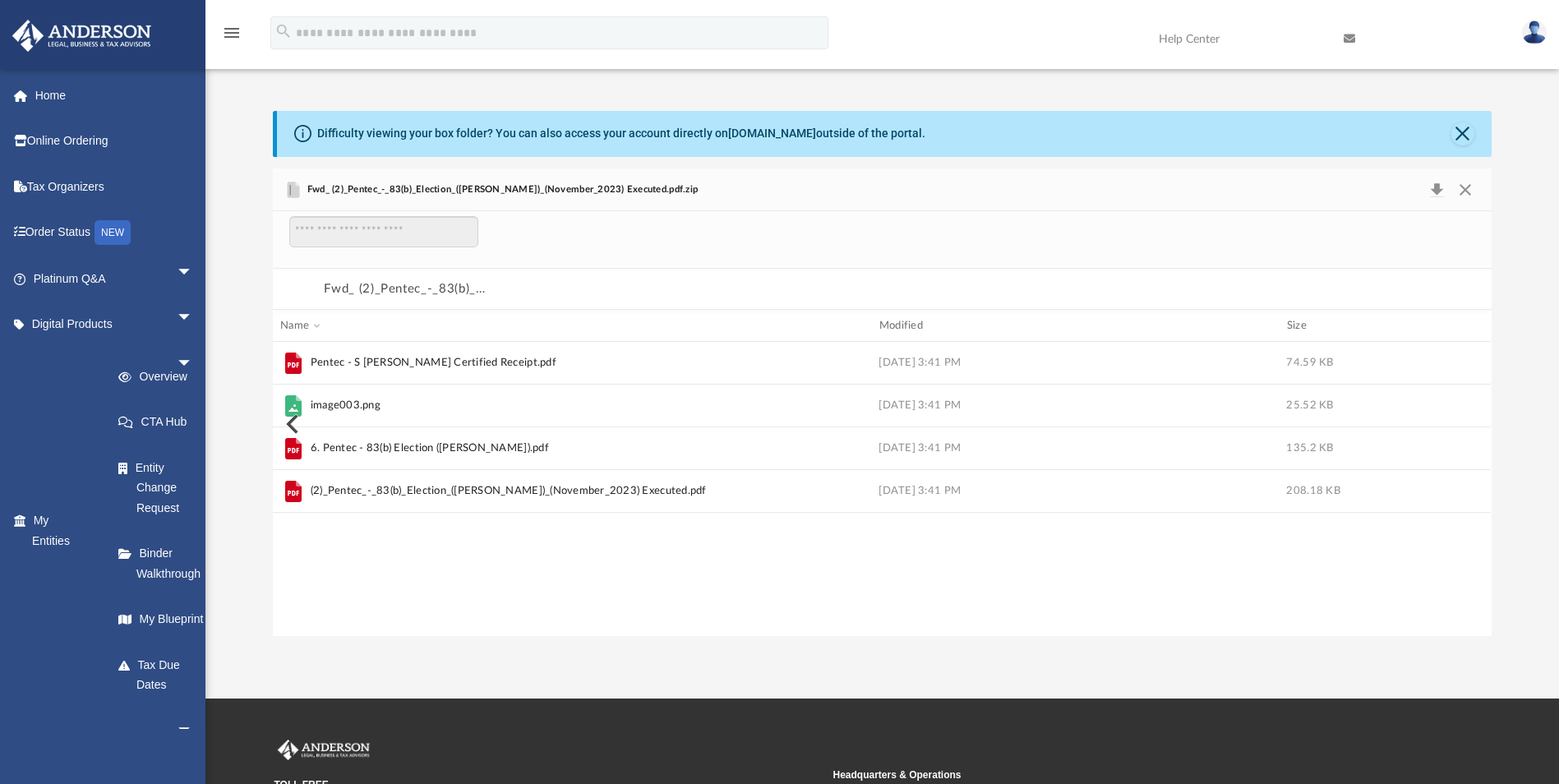
click at [295, 403] on button "Preview" at bounding box center [290, 424] width 37 height 46
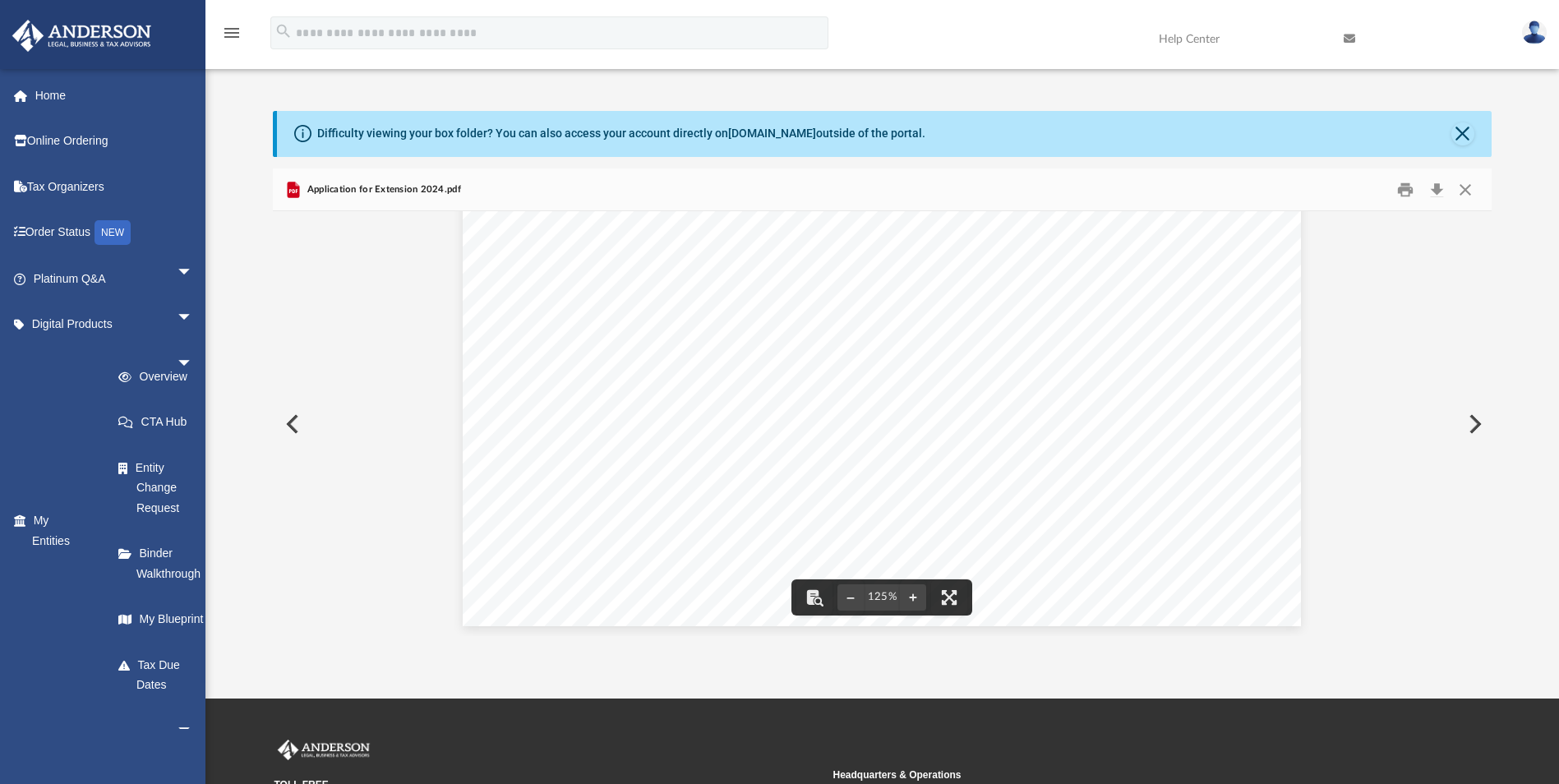
scroll to position [684, 0]
click at [1468, 192] on button "Close" at bounding box center [1465, 190] width 30 height 26
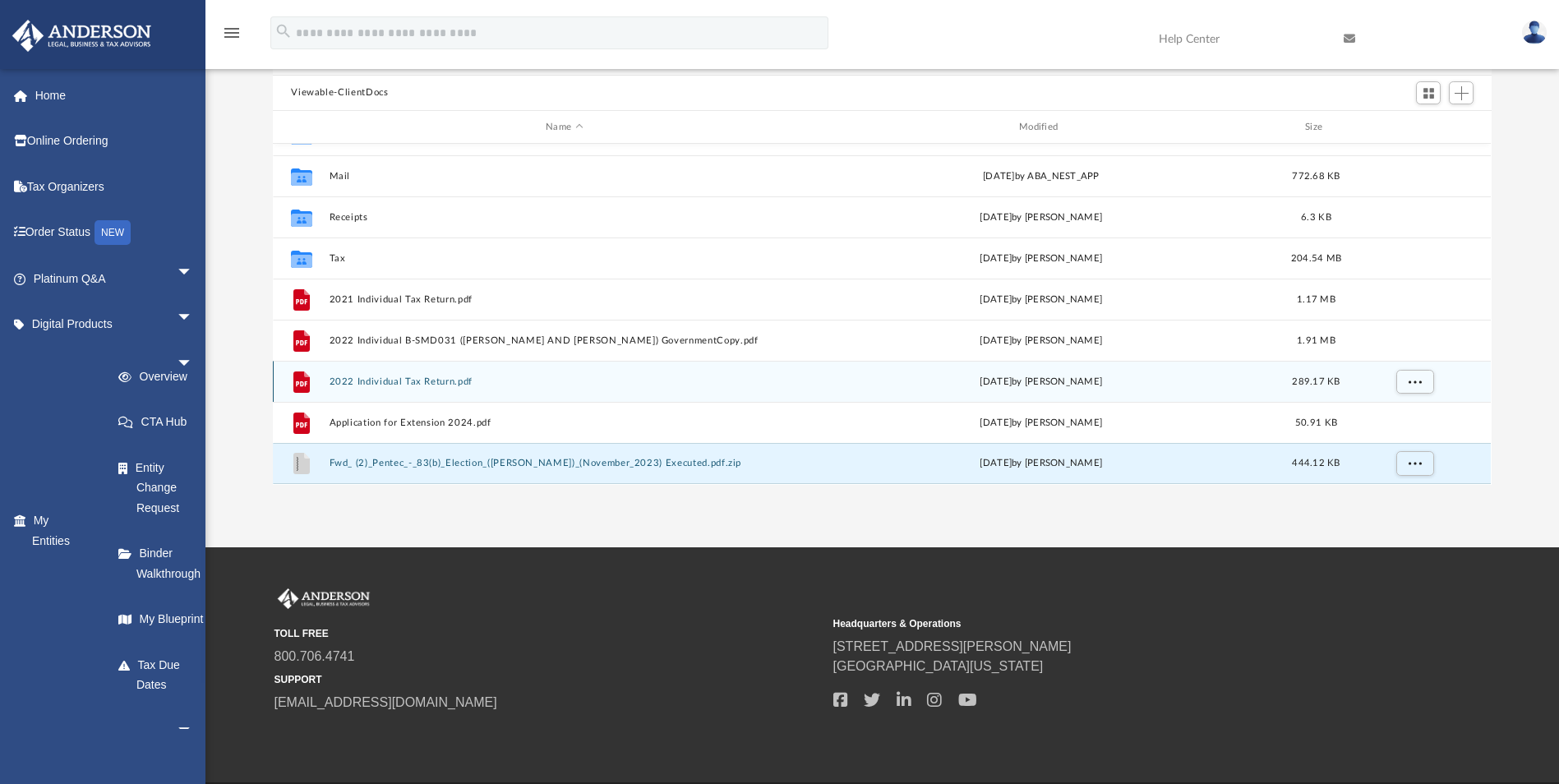
scroll to position [180, 0]
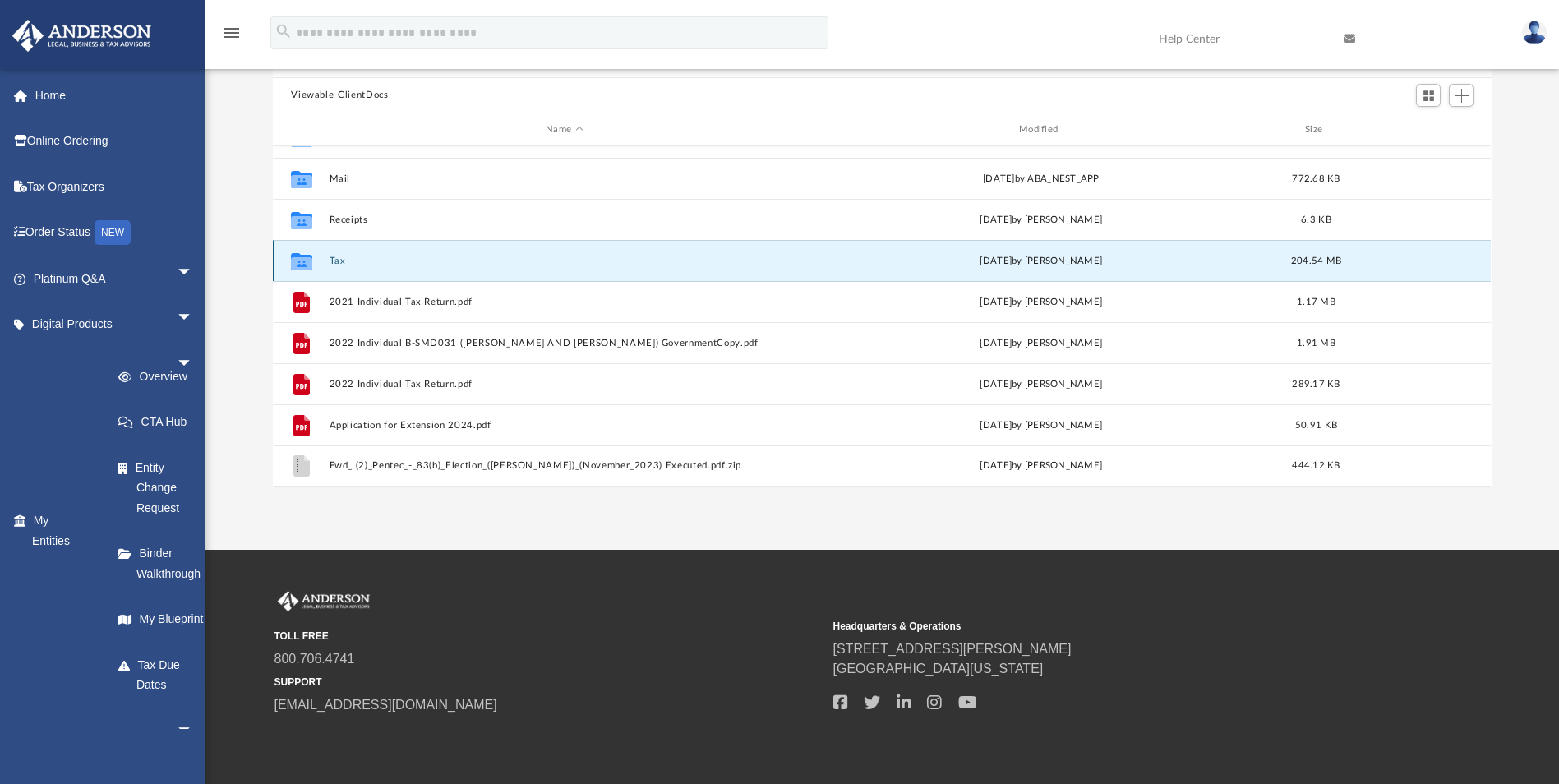
click at [369, 261] on button "Tax" at bounding box center [565, 261] width 470 height 11
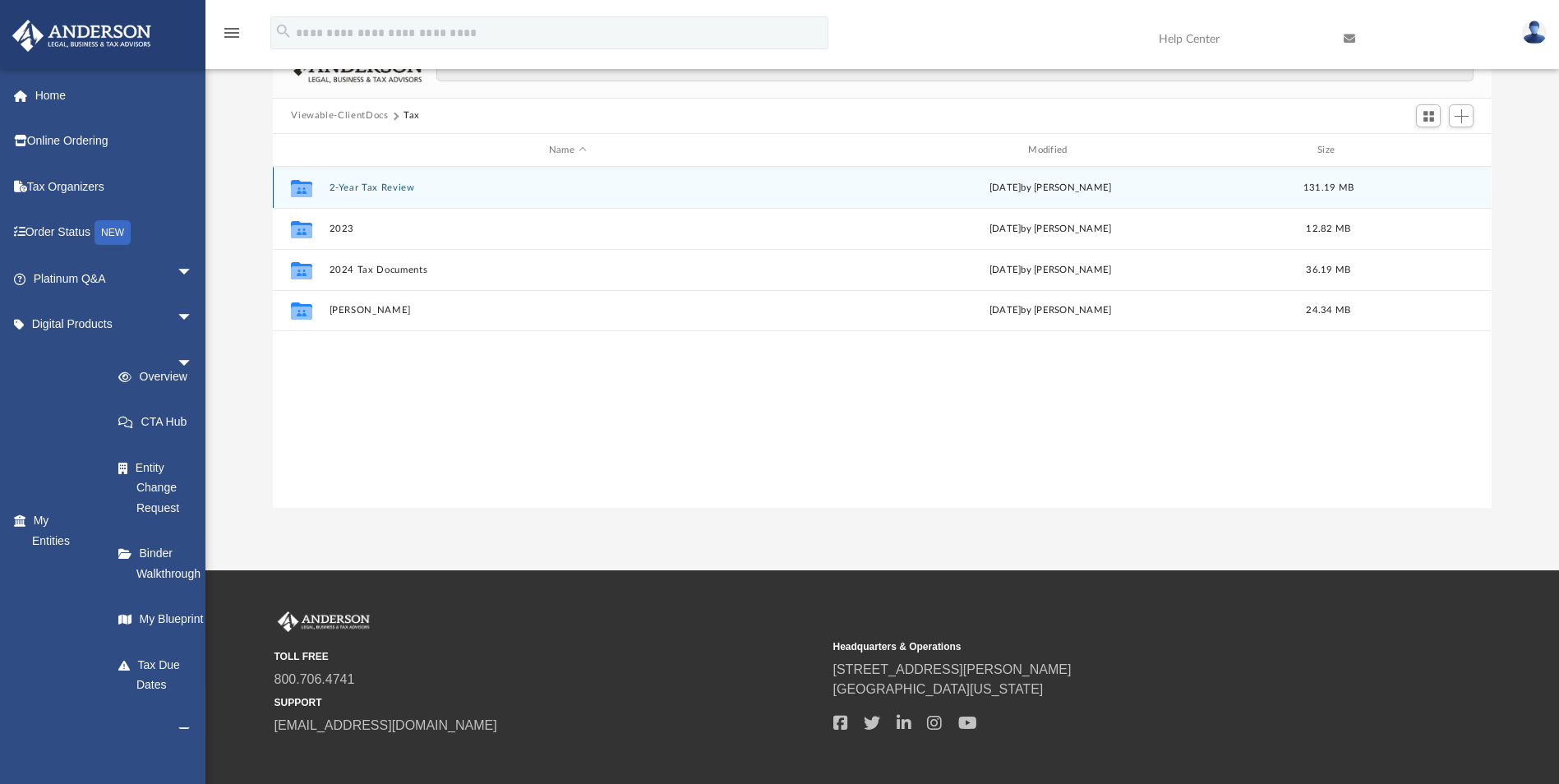
scroll to position [159, 0]
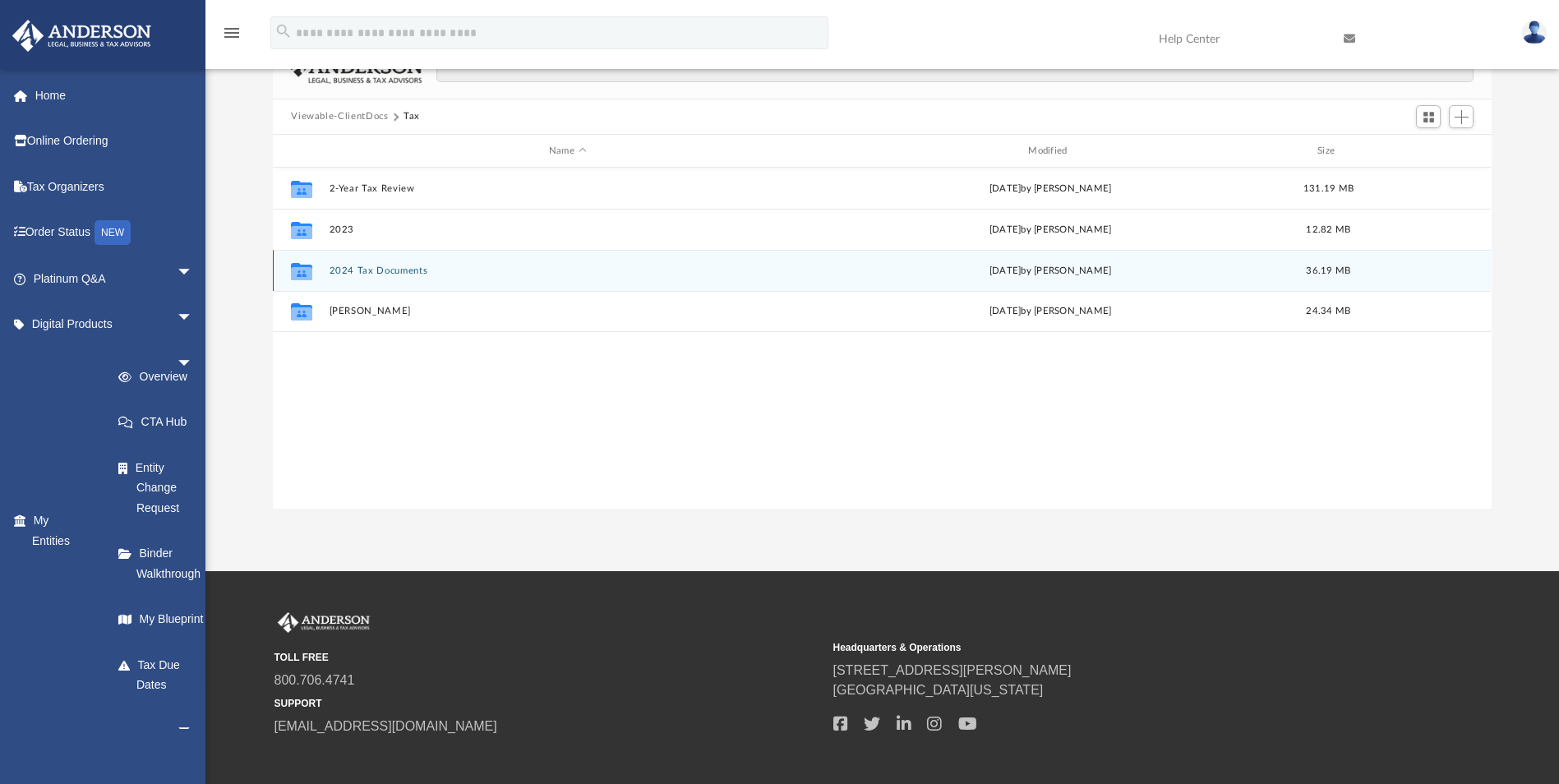
click at [401, 275] on button "2024 Tax Documents" at bounding box center [568, 271] width 476 height 11
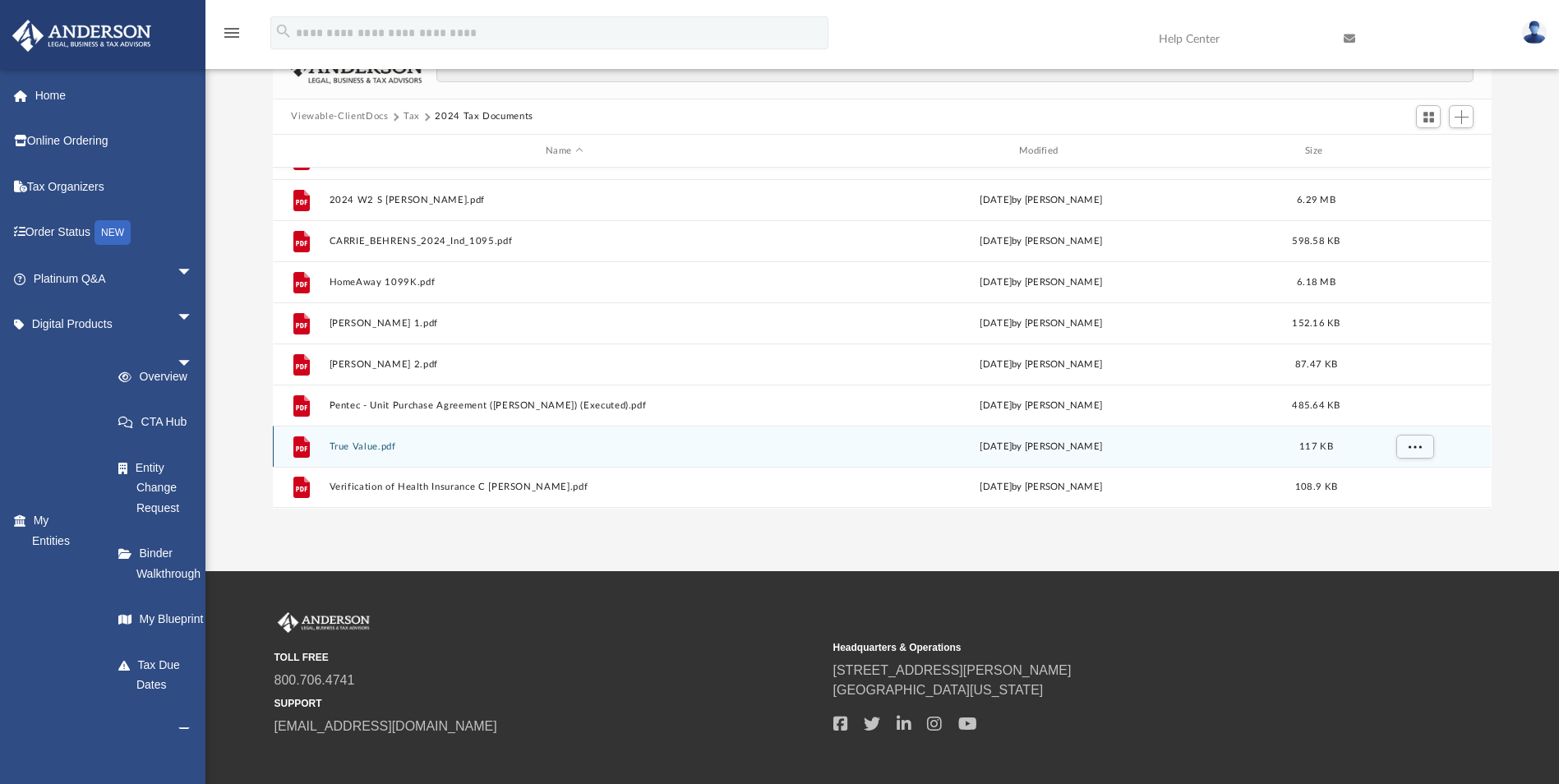
scroll to position [196, 0]
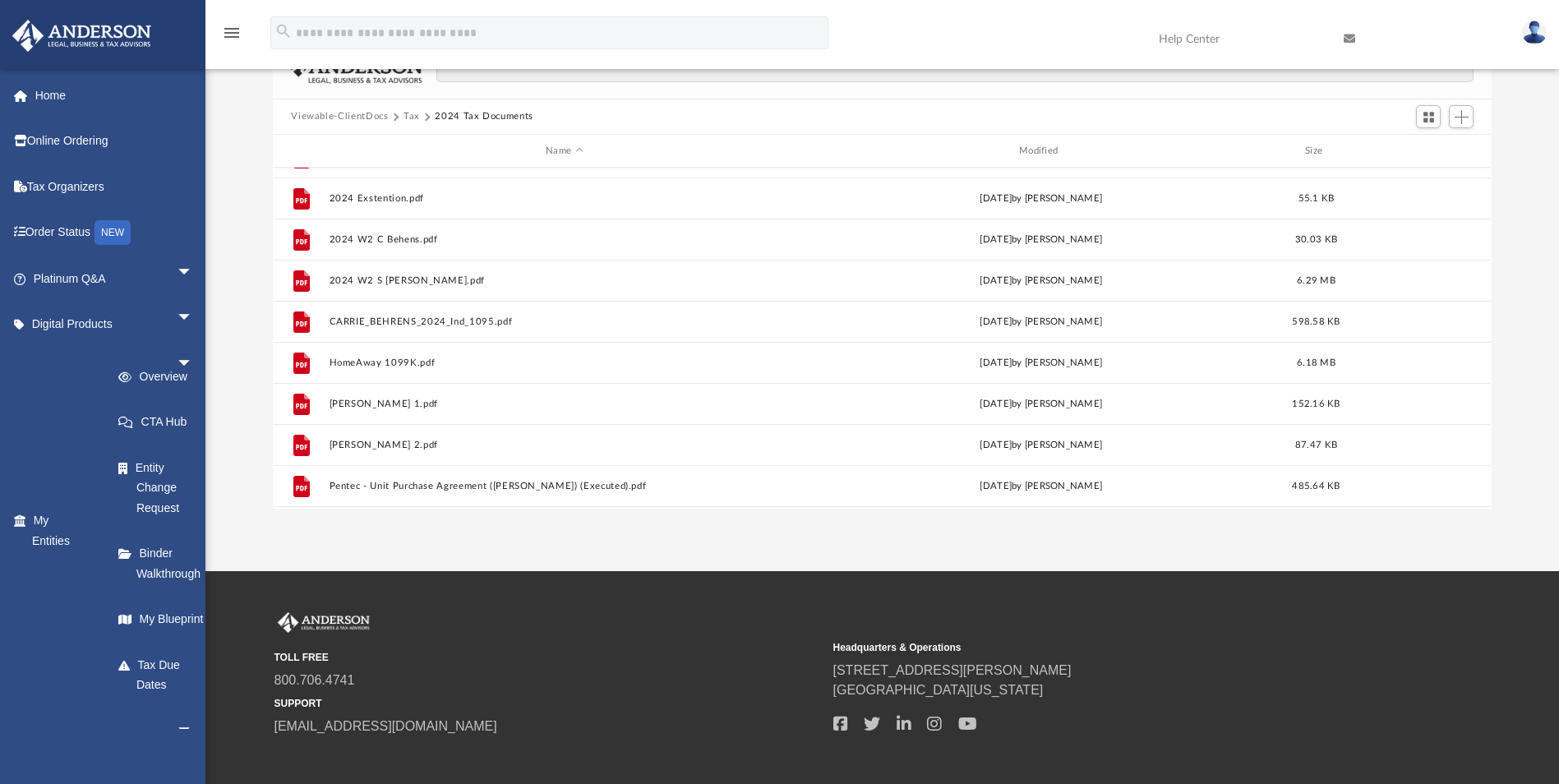
click at [355, 117] on button "Viewable-ClientDocs" at bounding box center [339, 117] width 97 height 15
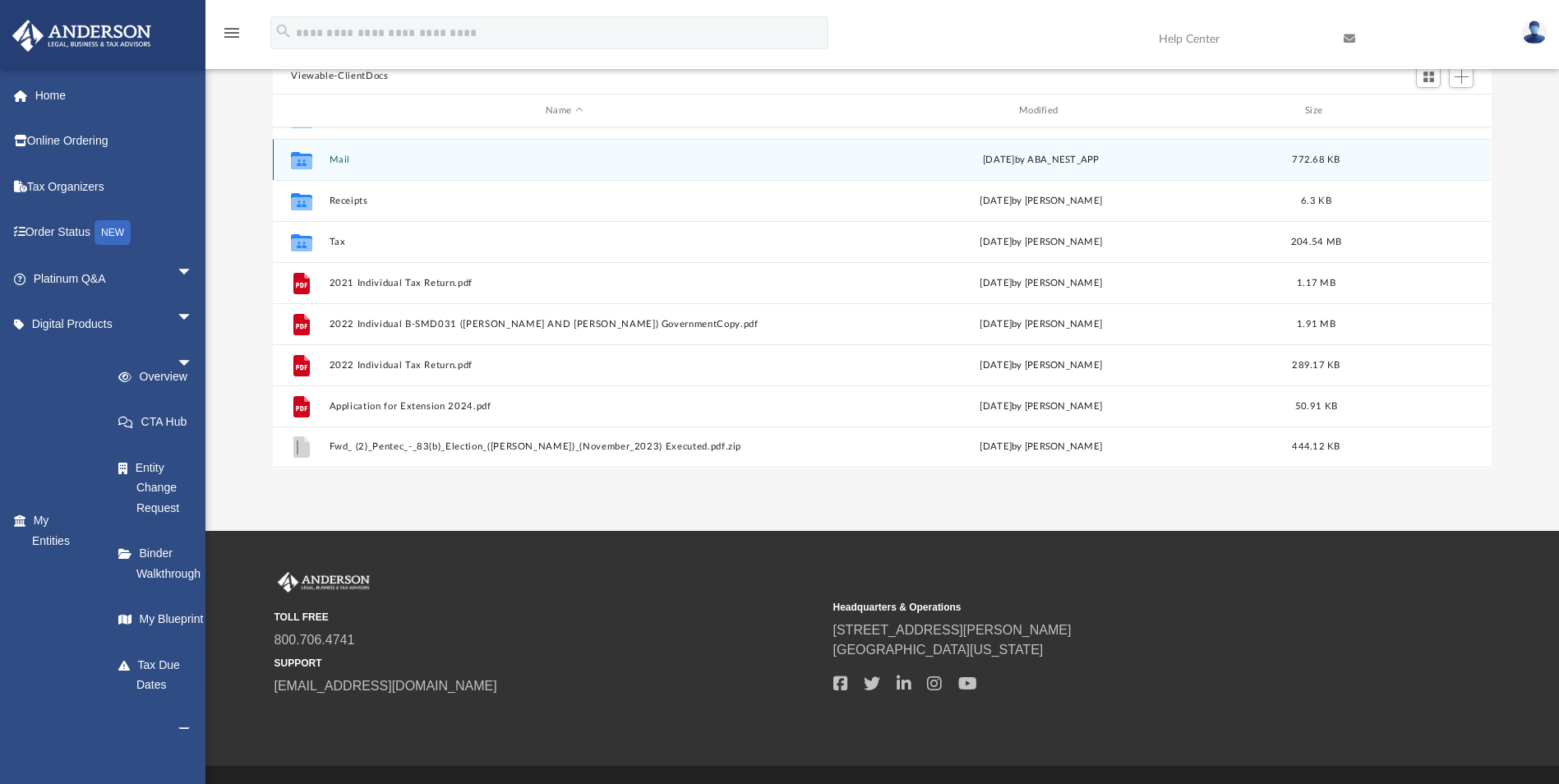
scroll to position [199, 0]
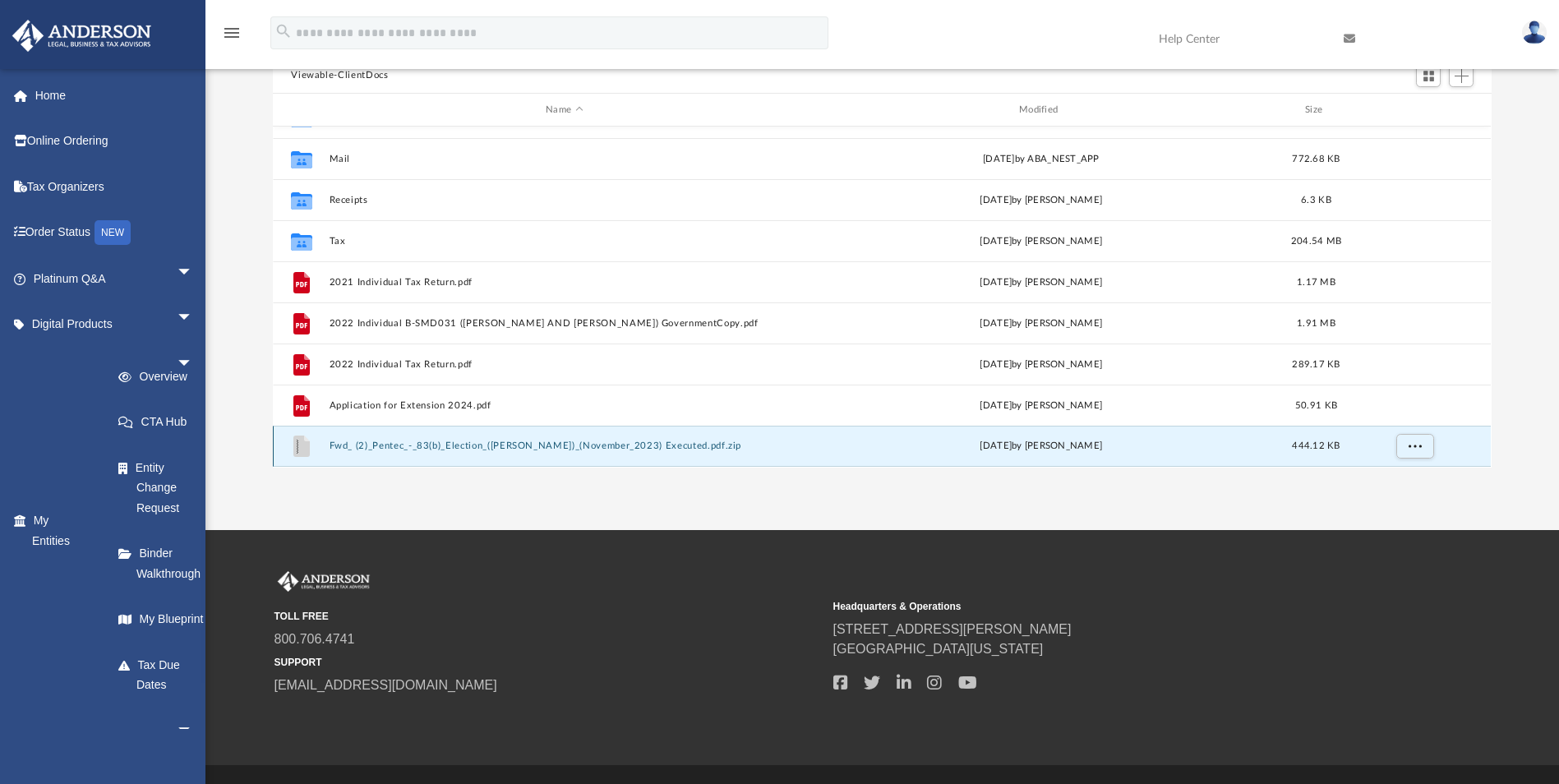
click at [393, 450] on button "Fwd_ (2)_Pentec_-_83(b)_Election_([PERSON_NAME])_(November_2023) Executed.pdf.z…" at bounding box center [565, 446] width 470 height 11
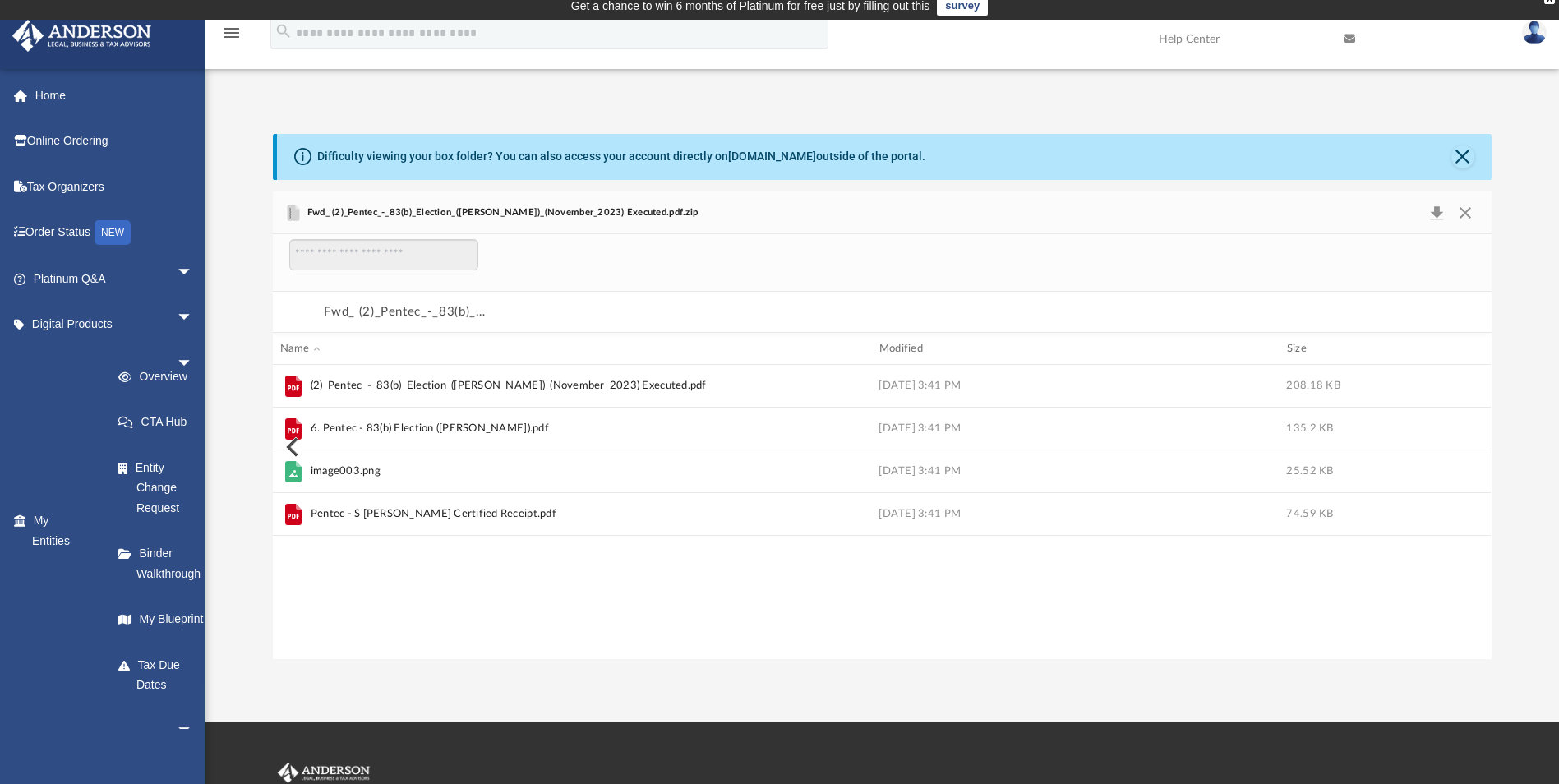
scroll to position [0, 0]
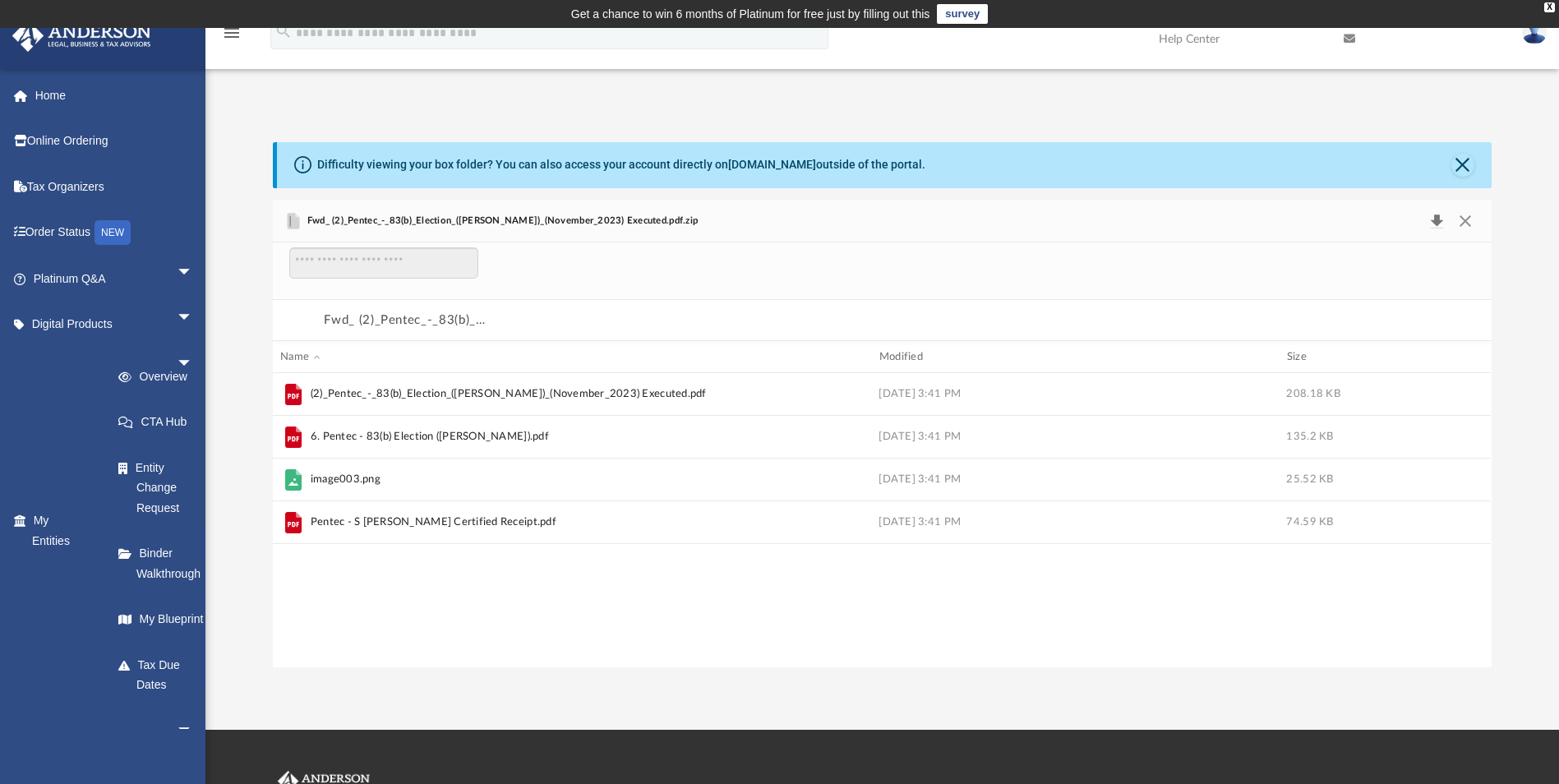
click at [1439, 226] on button "Download" at bounding box center [1436, 220] width 30 height 23
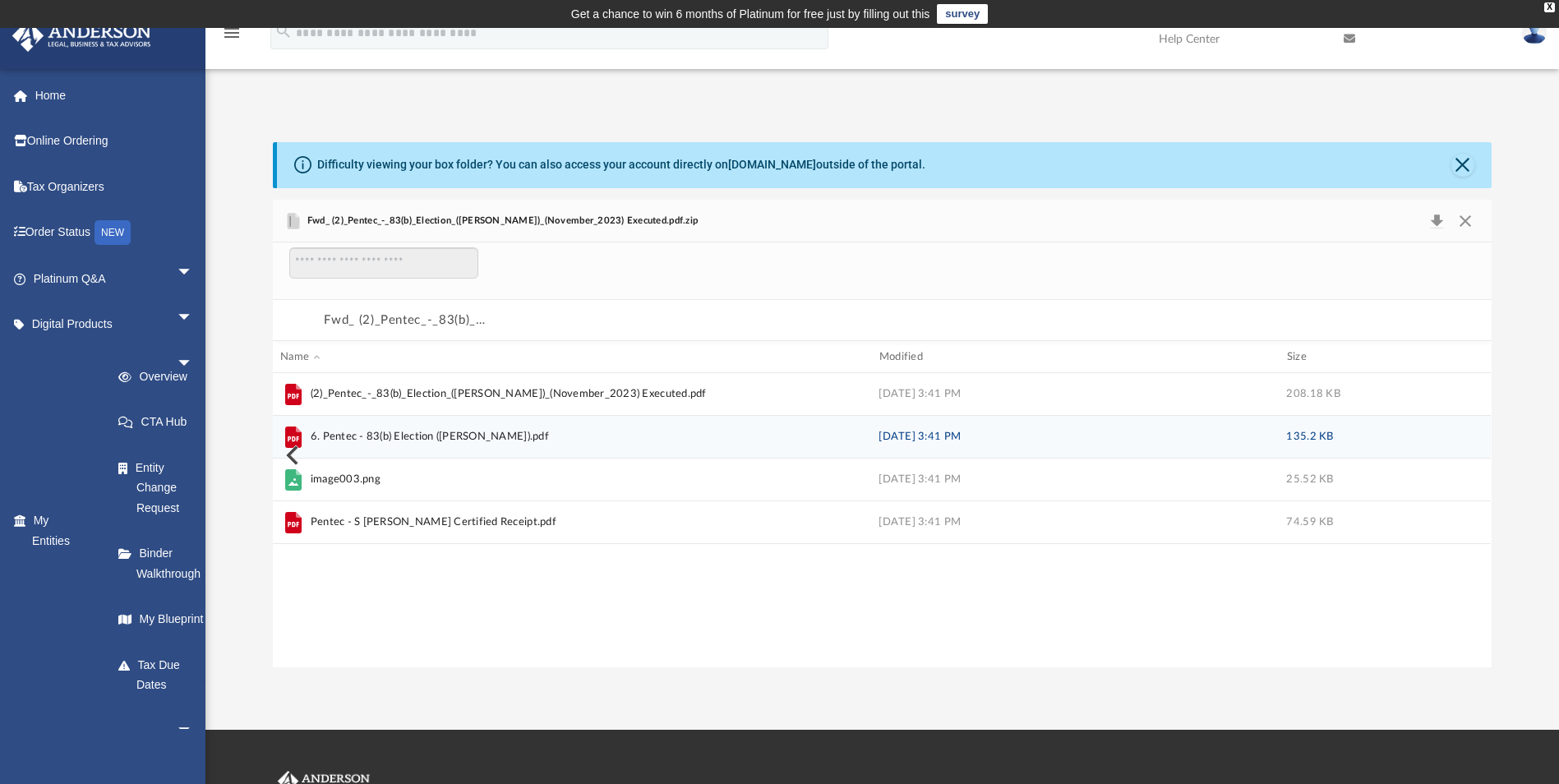
click at [488, 432] on span "6. Pentec - 83(b) Election ([PERSON_NAME]).pdf" at bounding box center [429, 436] width 238 height 17
click at [291, 448] on button "Preview" at bounding box center [290, 455] width 37 height 46
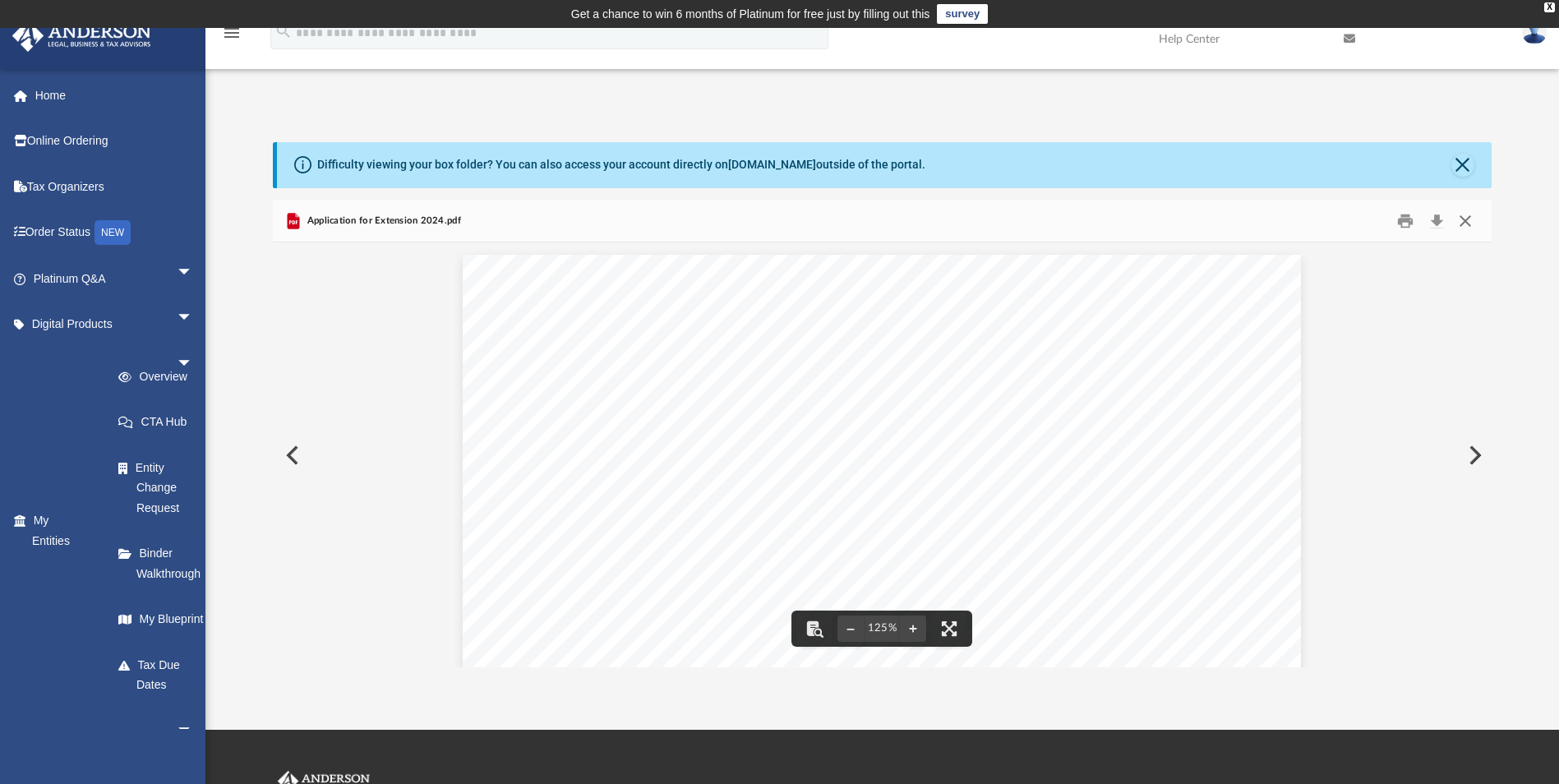
click at [1464, 222] on button "Close" at bounding box center [1465, 220] width 30 height 26
